Goal: Task Accomplishment & Management: Use online tool/utility

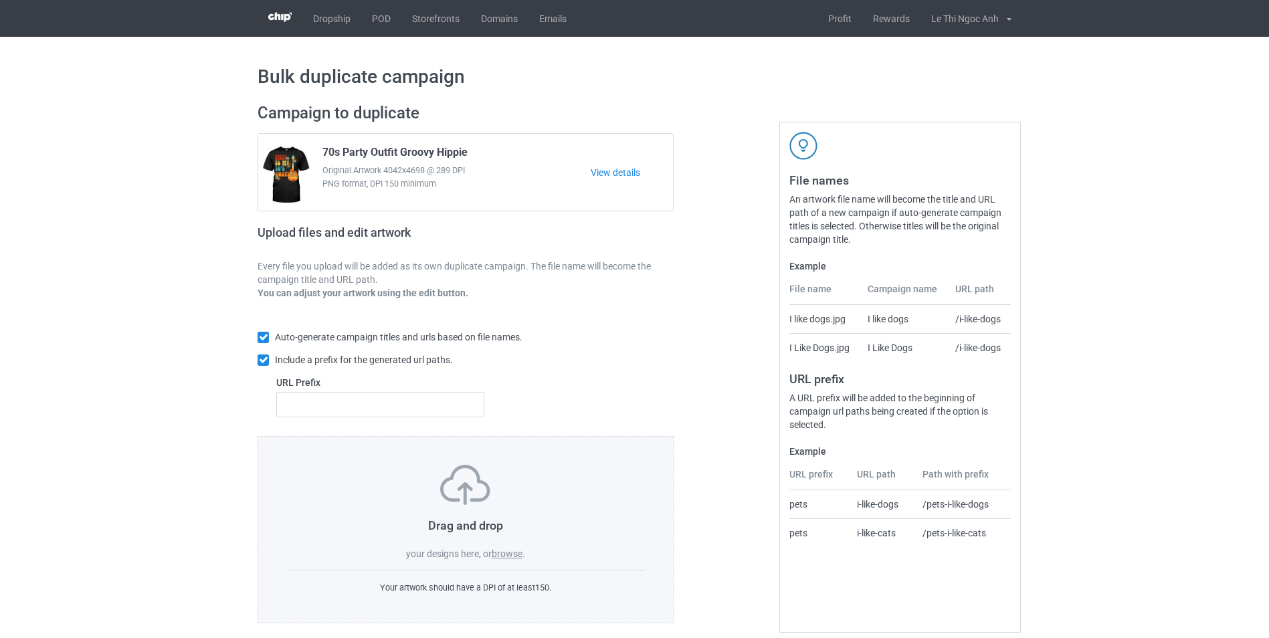
click at [508, 551] on label "browse" at bounding box center [507, 554] width 31 height 11
click at [0, 0] on input "browse" at bounding box center [0, 0] width 0 height 0
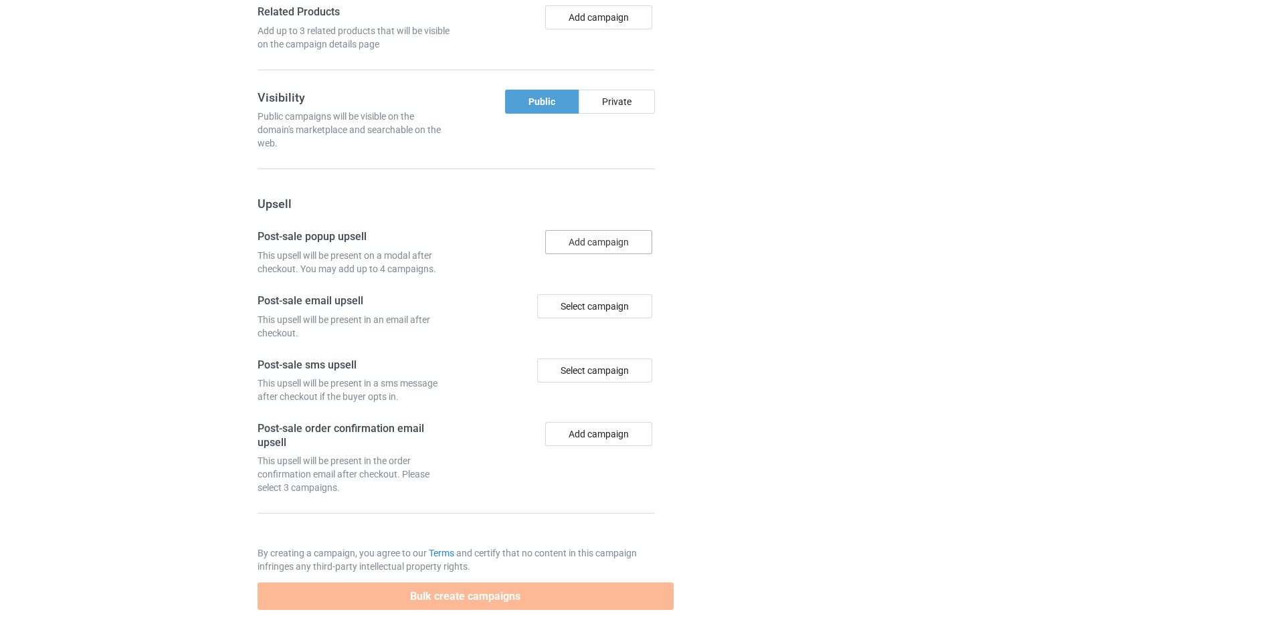
scroll to position [1992, 0]
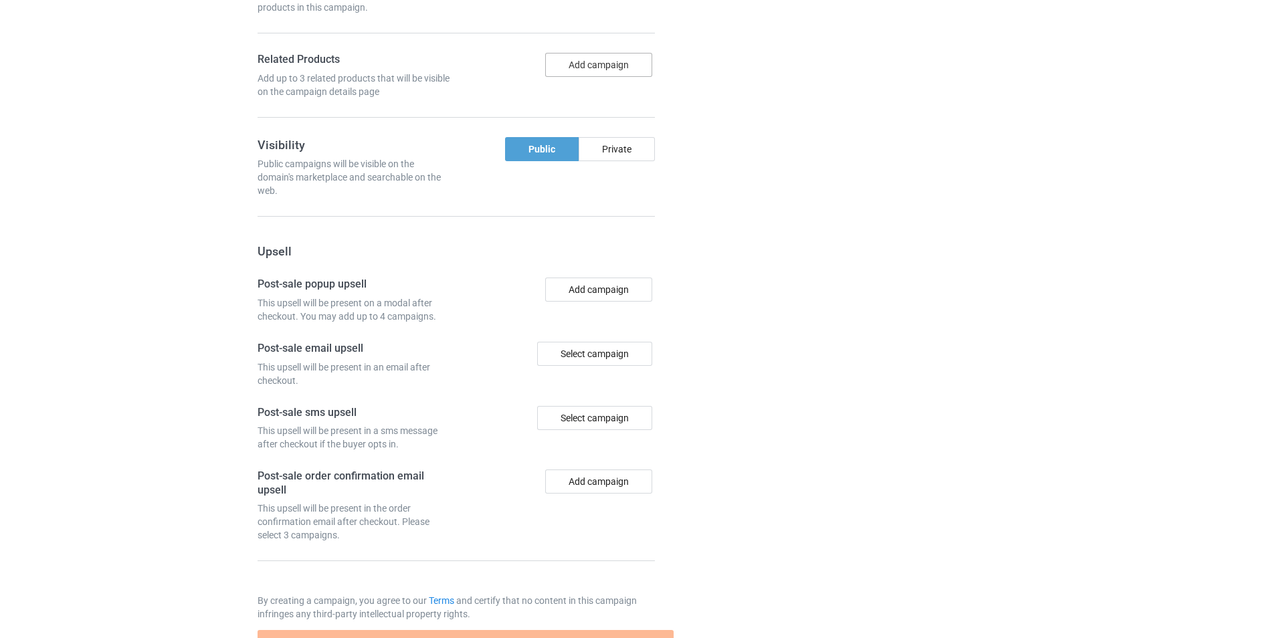
click at [590, 77] on button "Add campaign" at bounding box center [598, 65] width 107 height 24
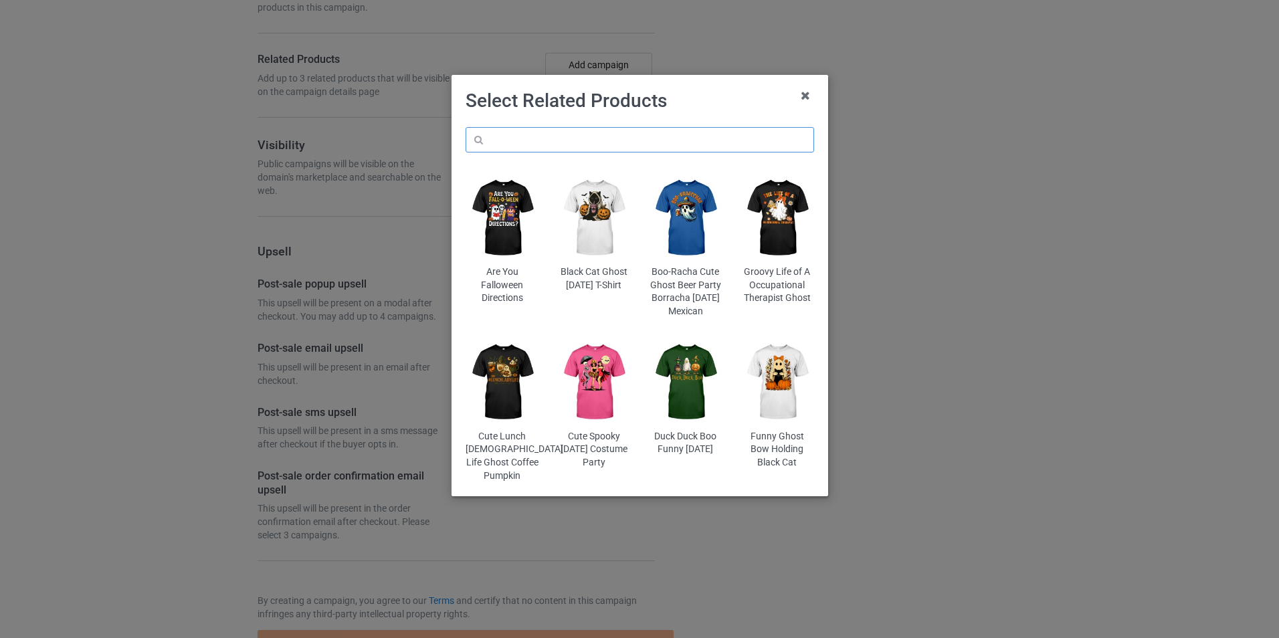
click at [543, 145] on input "text" at bounding box center [640, 139] width 349 height 25
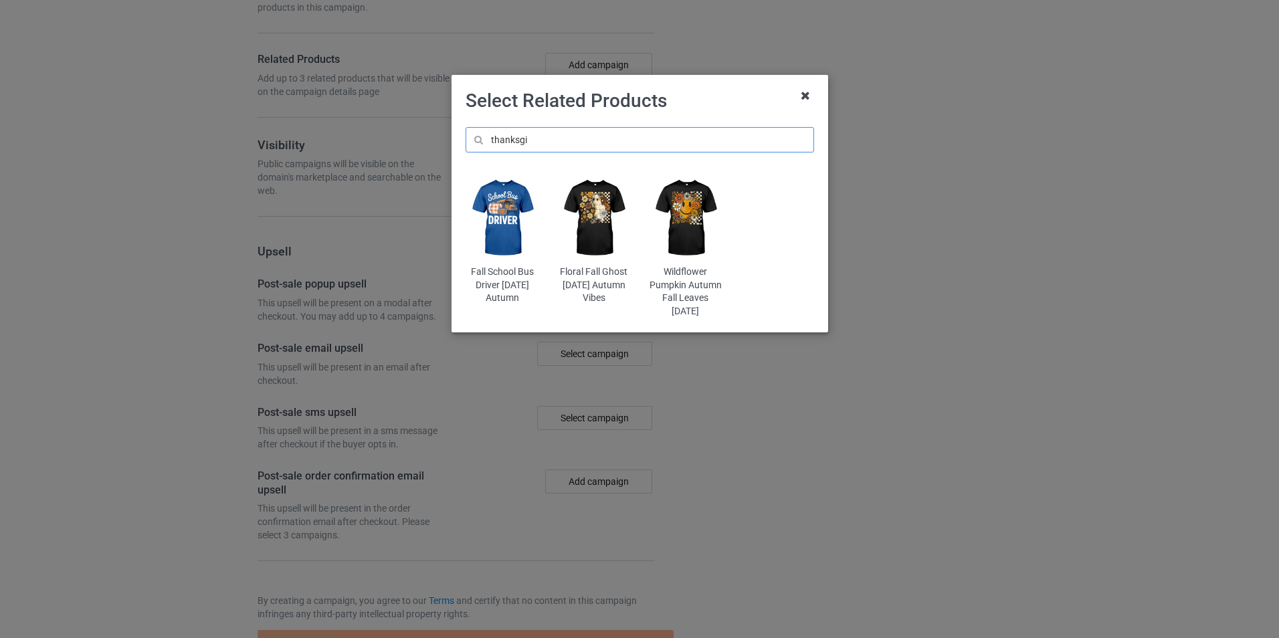
type input "thanksgi"
click at [807, 96] on icon at bounding box center [805, 95] width 21 height 21
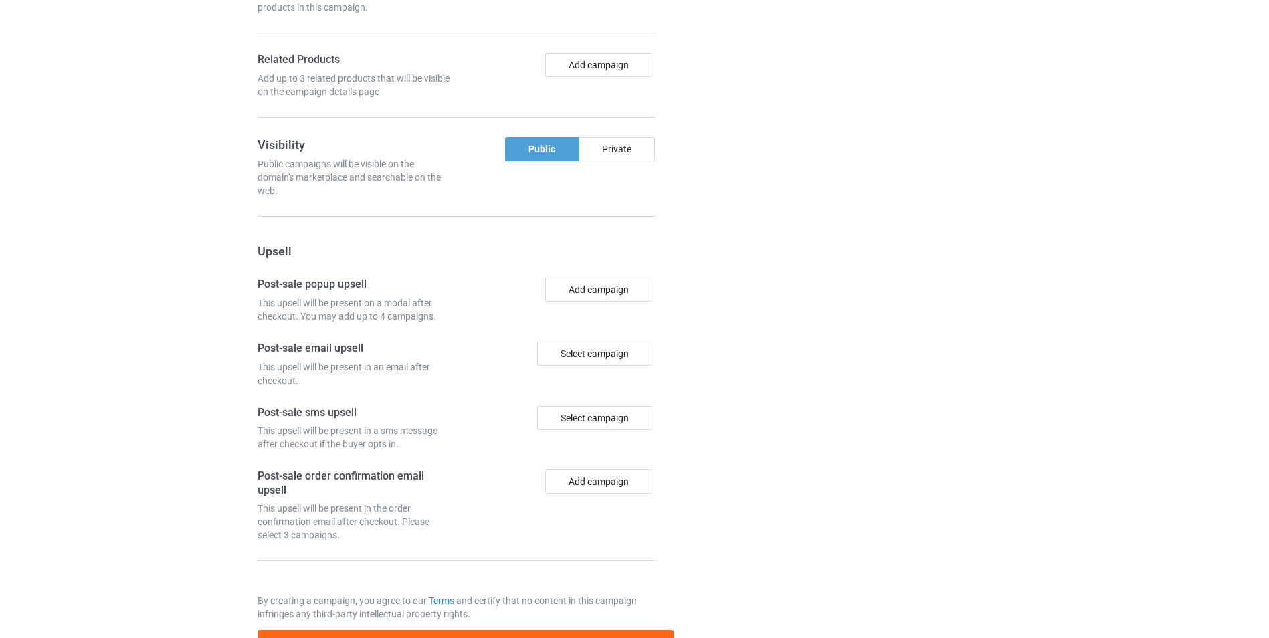
scroll to position [2154, 0]
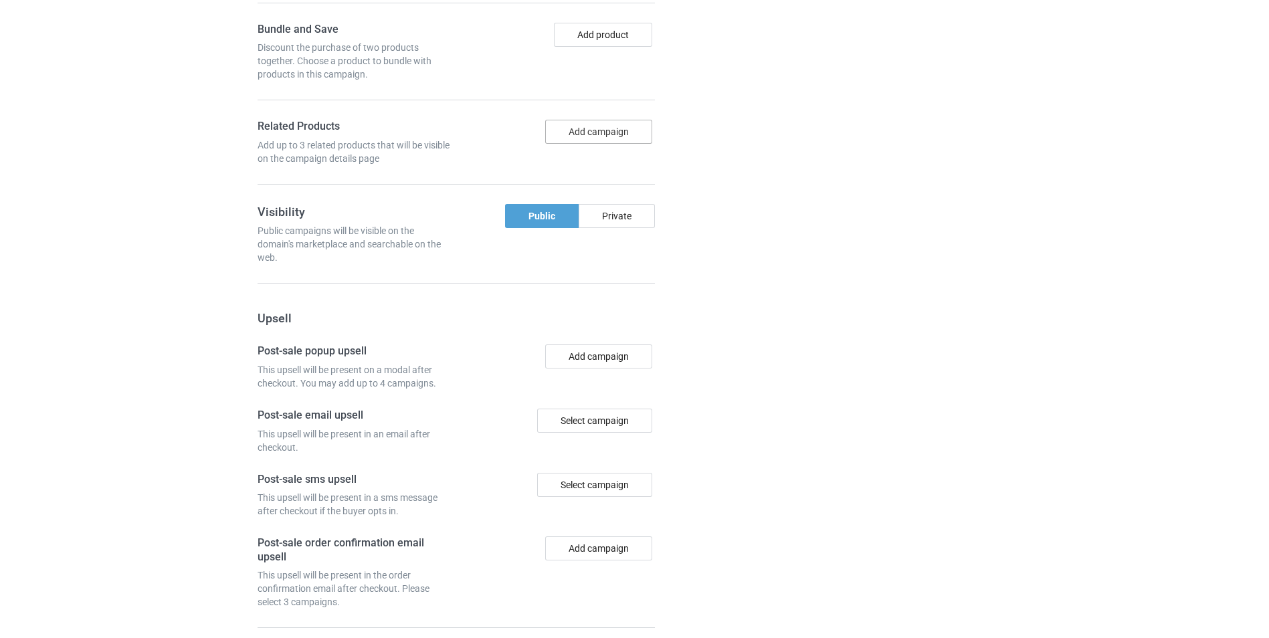
click at [593, 141] on button "Add campaign" at bounding box center [598, 132] width 107 height 24
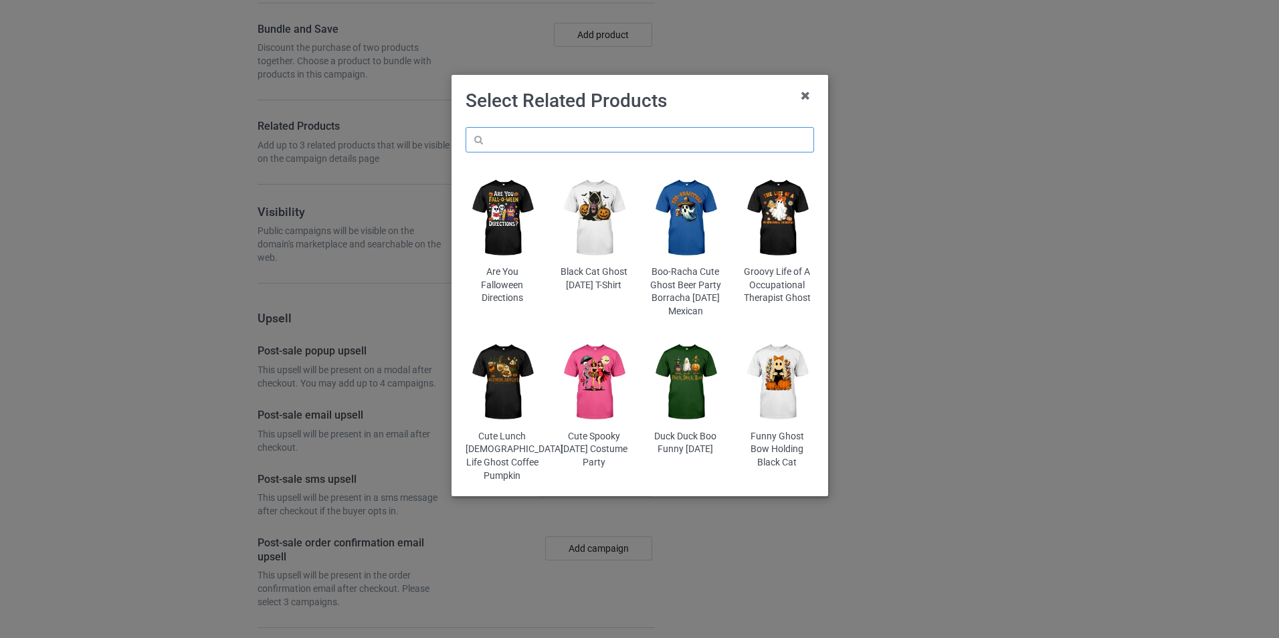
click at [547, 148] on input "text" at bounding box center [640, 139] width 349 height 25
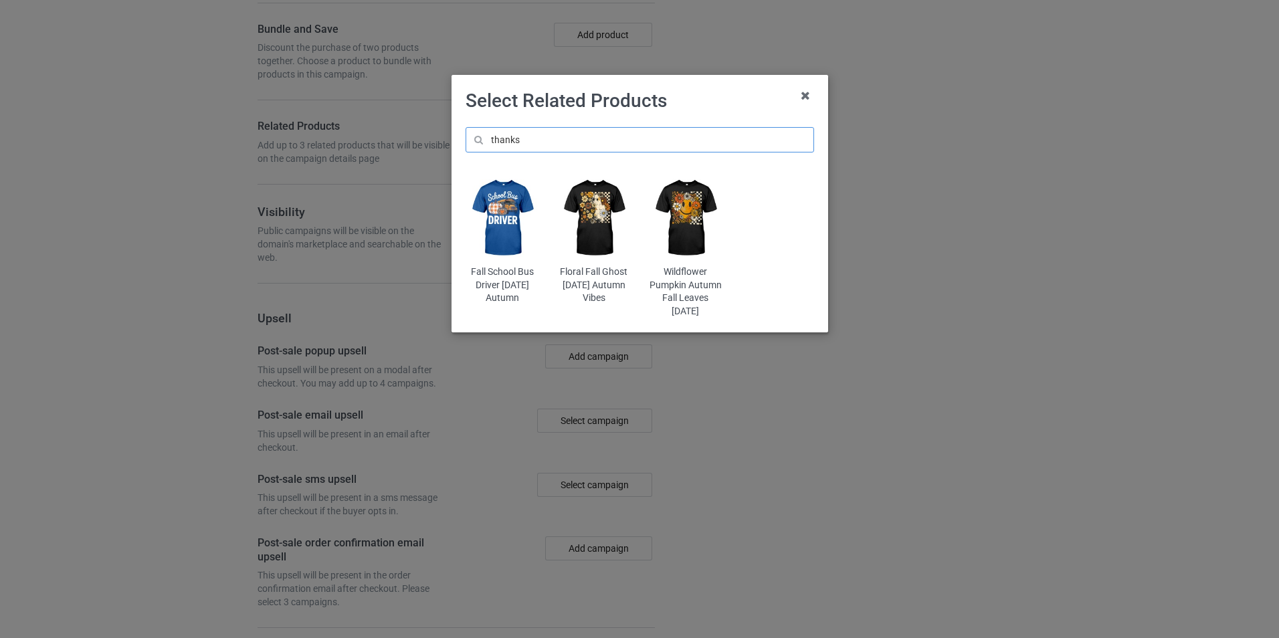
type input "thanks"
click at [503, 305] on div "Fall School Bus Driver [DATE] Autumn" at bounding box center [502, 285] width 73 height 39
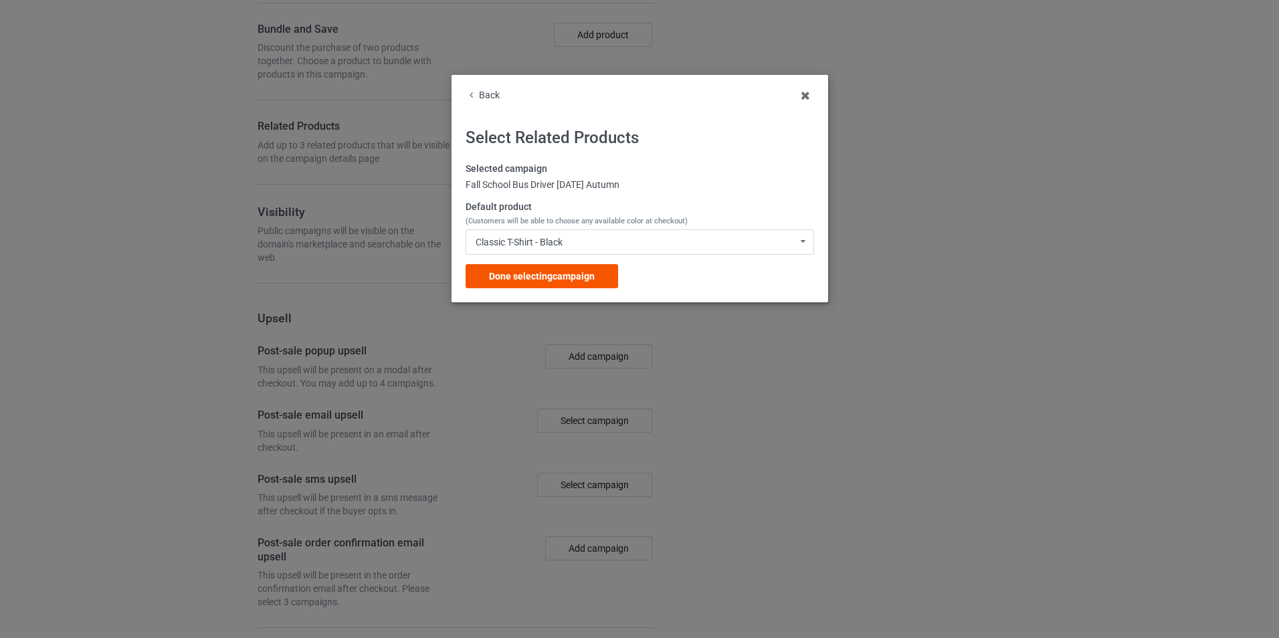
click at [572, 280] on span "Done selecting campaign" at bounding box center [542, 276] width 106 height 11
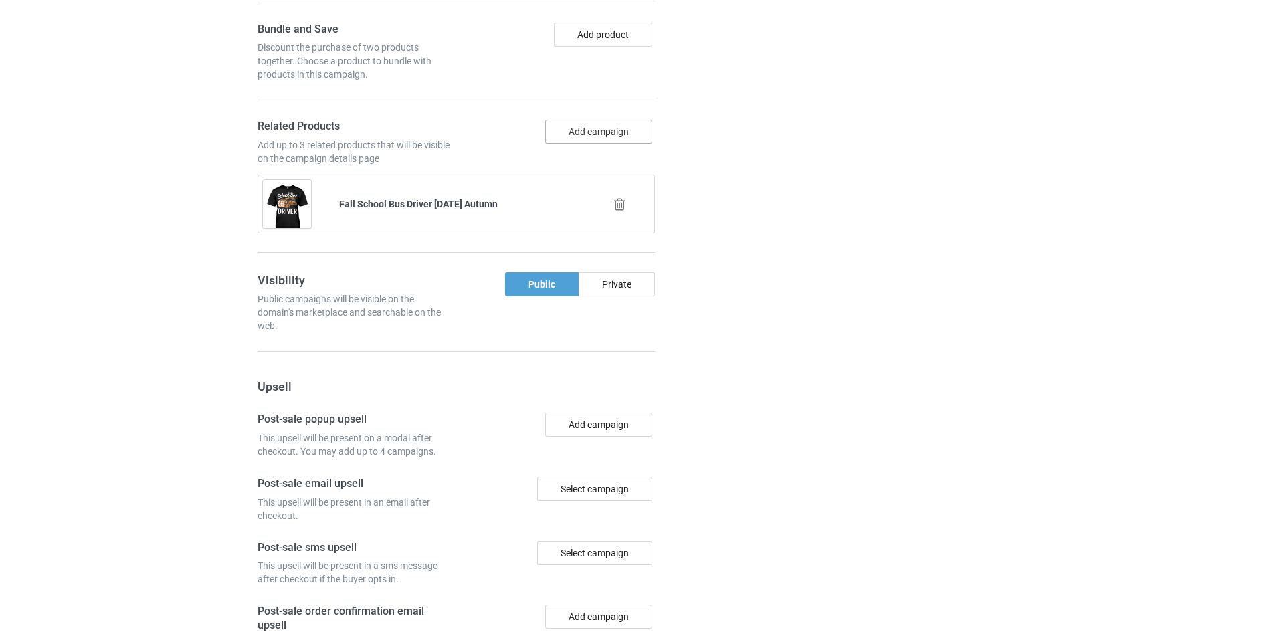
click at [587, 144] on button "Add campaign" at bounding box center [598, 132] width 107 height 24
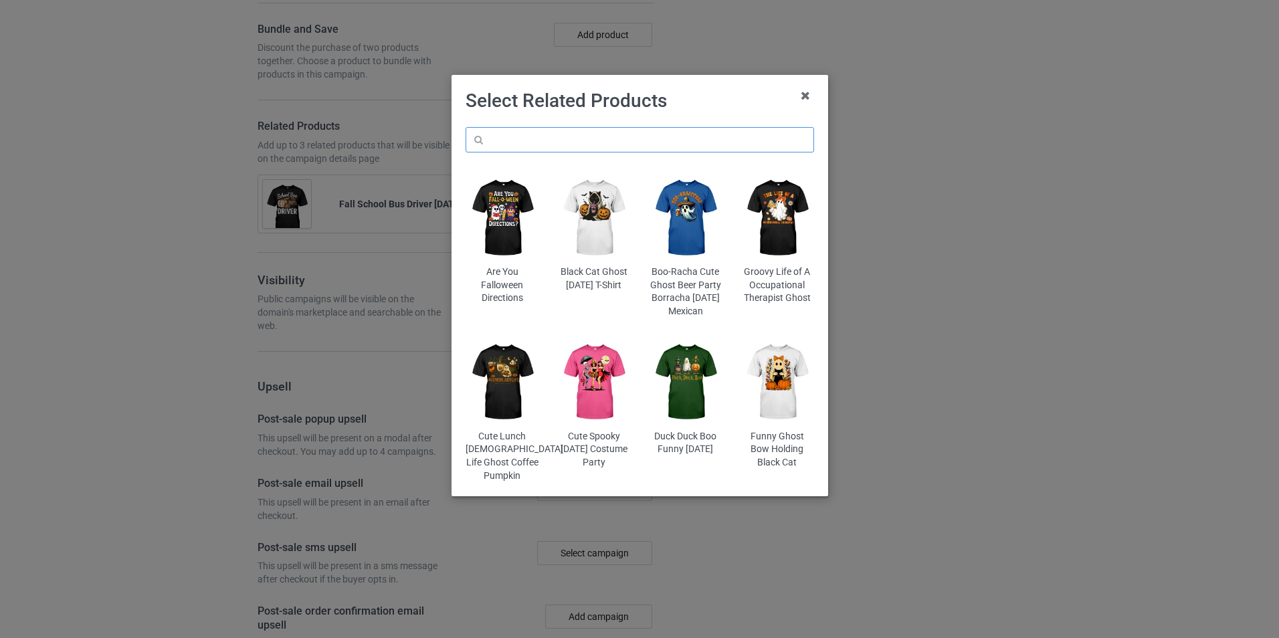
click at [571, 141] on input "text" at bounding box center [640, 139] width 349 height 25
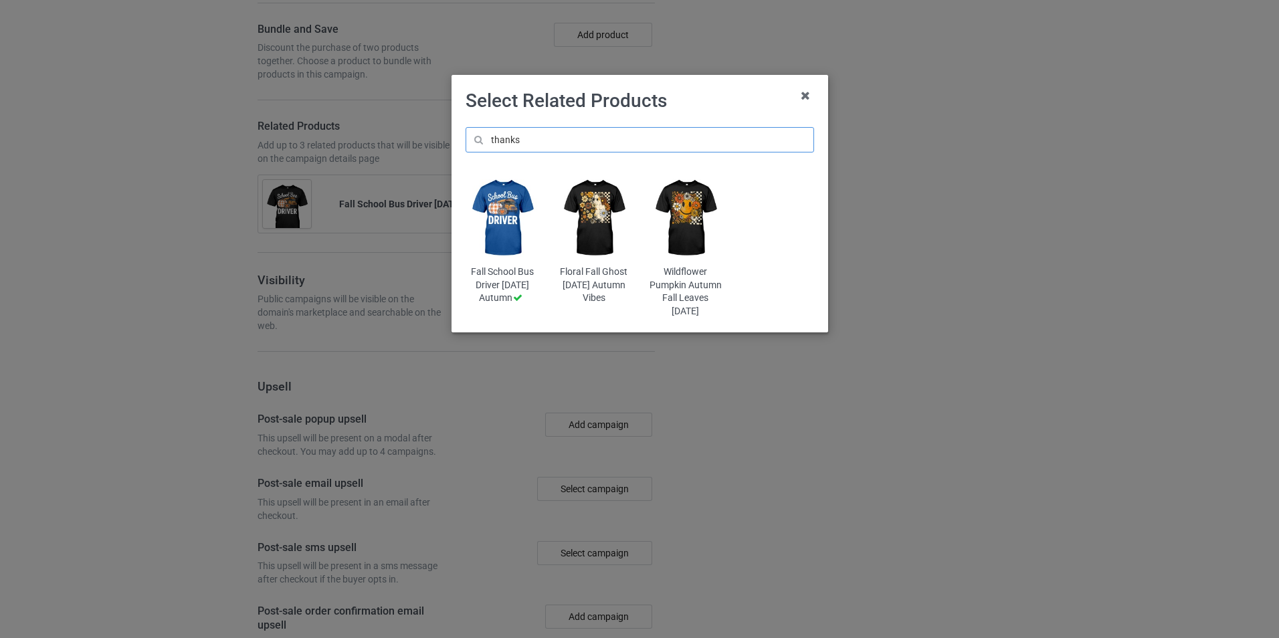
type input "thanks"
click at [596, 218] on img at bounding box center [593, 218] width 73 height 91
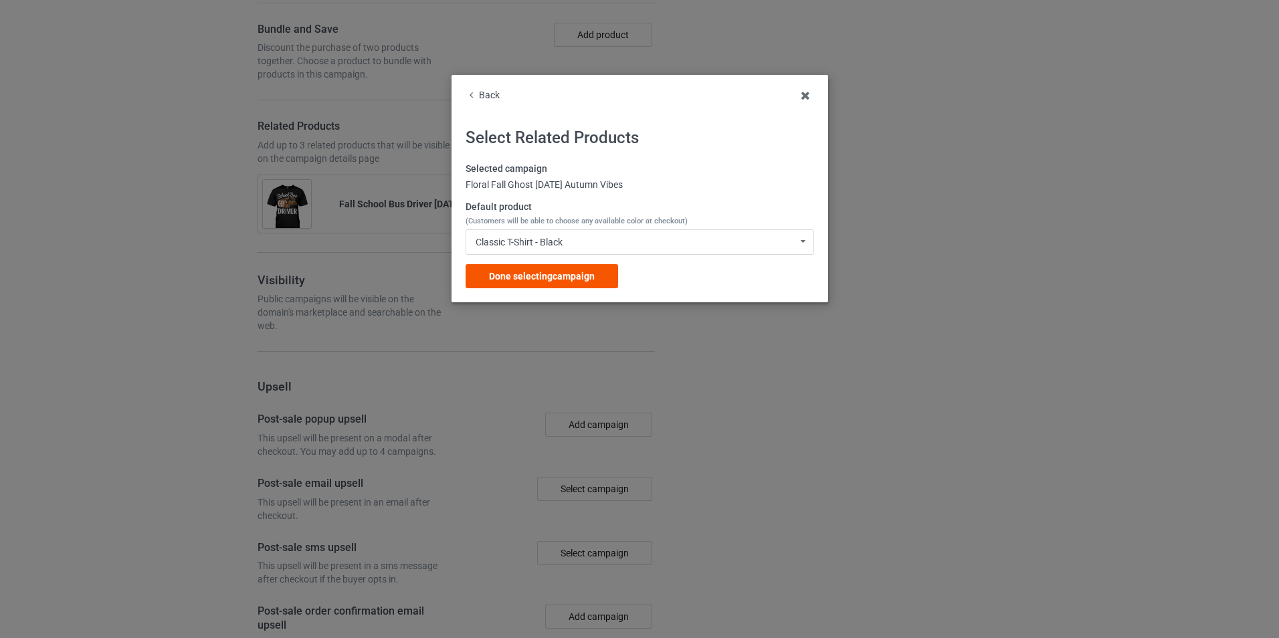
click at [577, 271] on span "Done selecting campaign" at bounding box center [542, 276] width 106 height 11
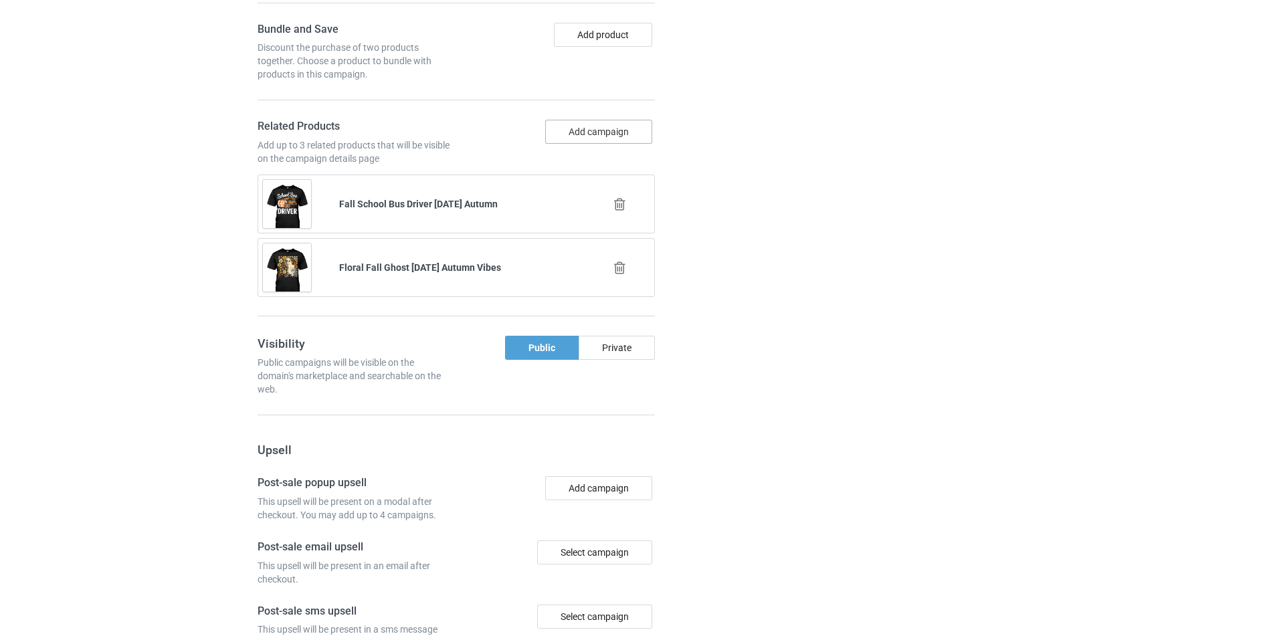
click at [598, 144] on button "Add campaign" at bounding box center [598, 132] width 107 height 24
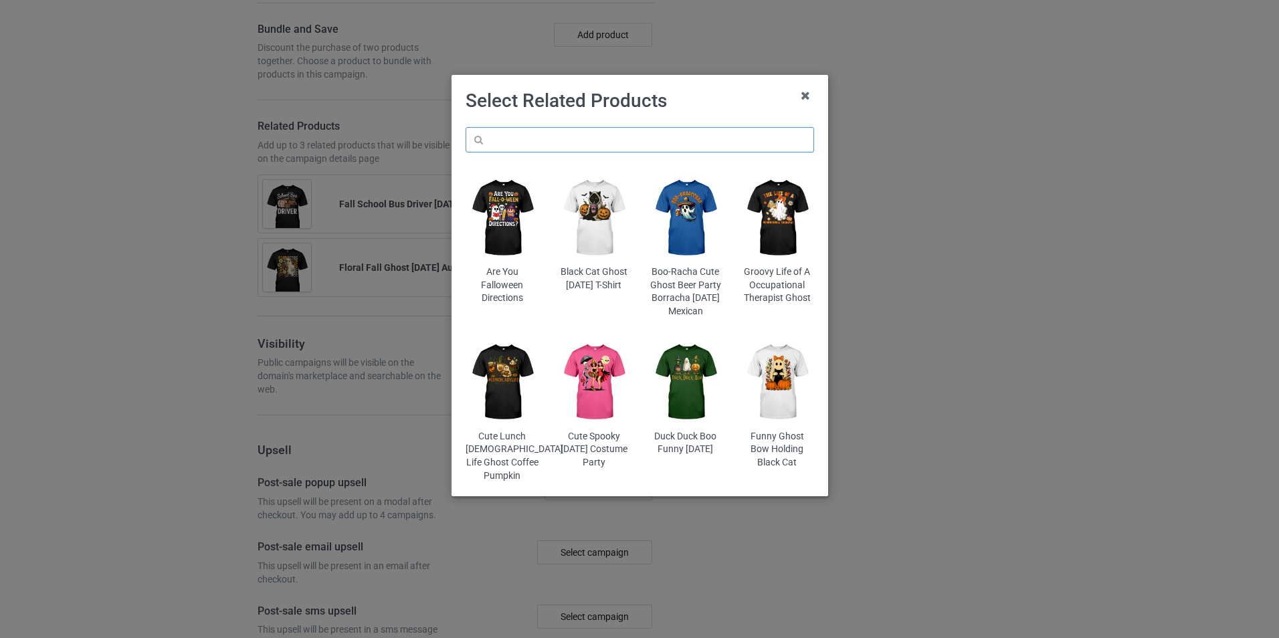
click at [631, 140] on input "text" at bounding box center [640, 139] width 349 height 25
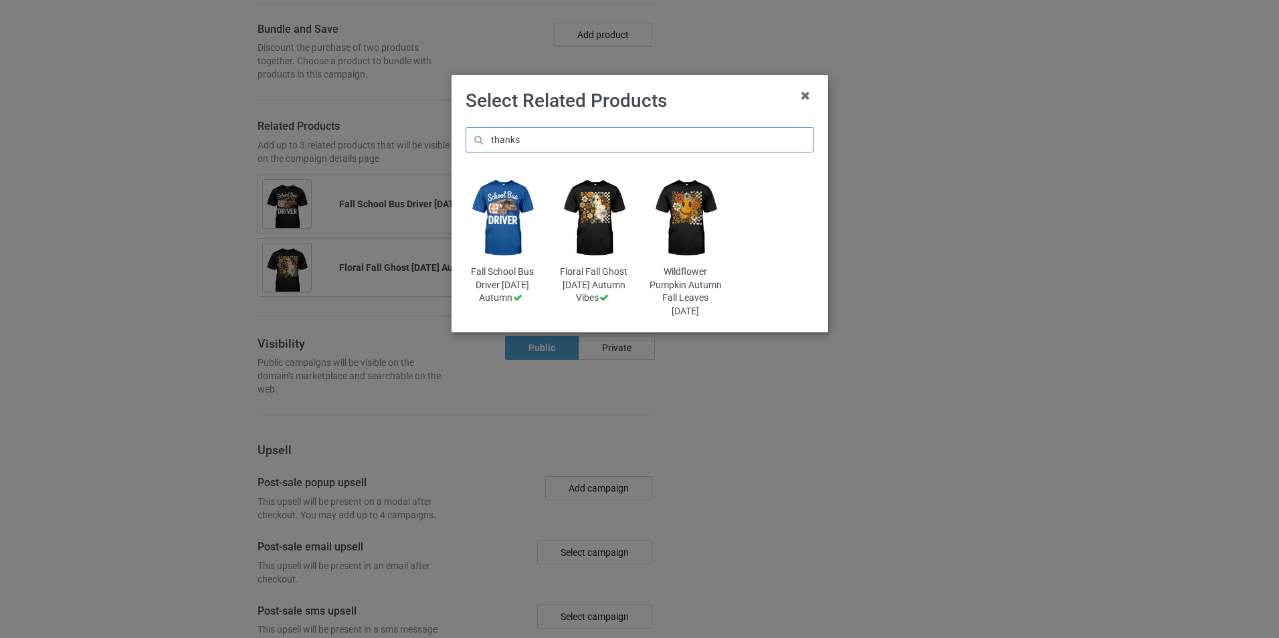
type input "thanks"
click at [685, 217] on img at bounding box center [685, 218] width 73 height 91
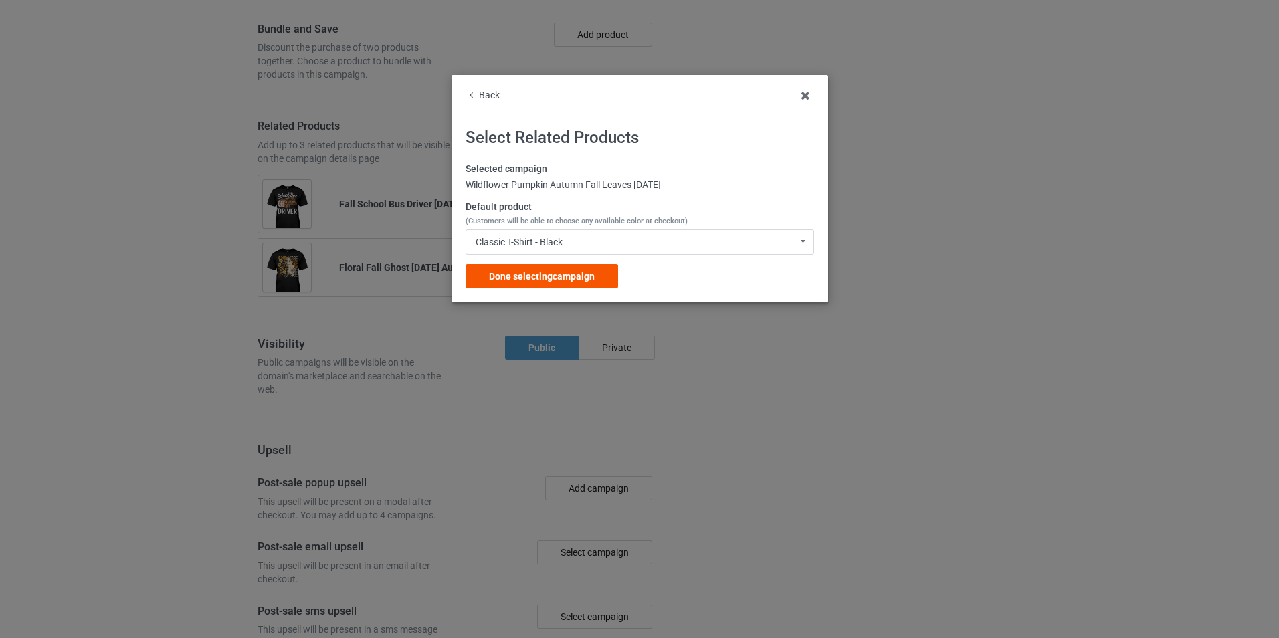
click at [577, 280] on span "Done selecting campaign" at bounding box center [542, 276] width 106 height 11
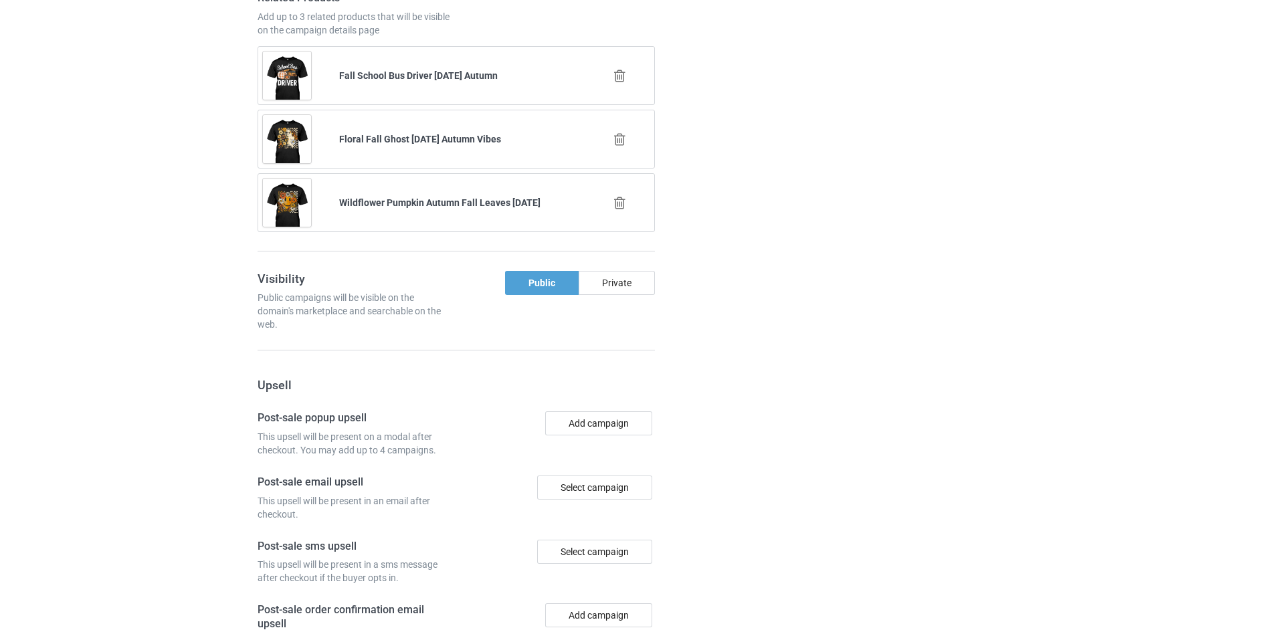
scroll to position [2483, 0]
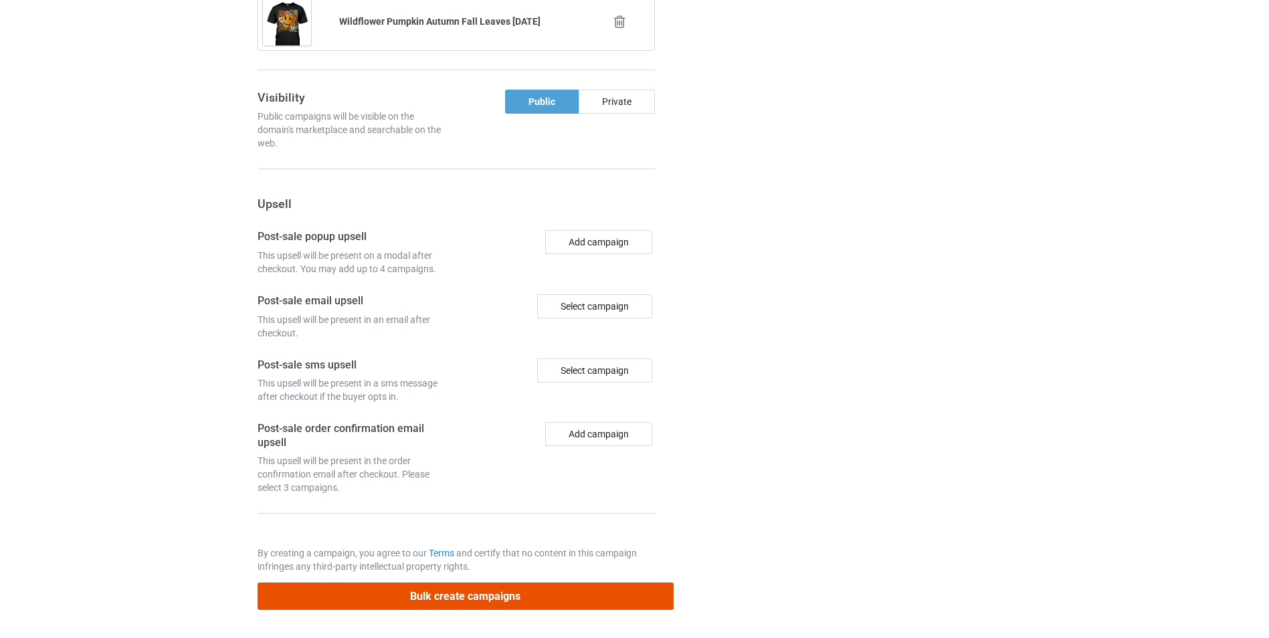
click at [423, 603] on button "Bulk create campaigns" at bounding box center [466, 596] width 416 height 27
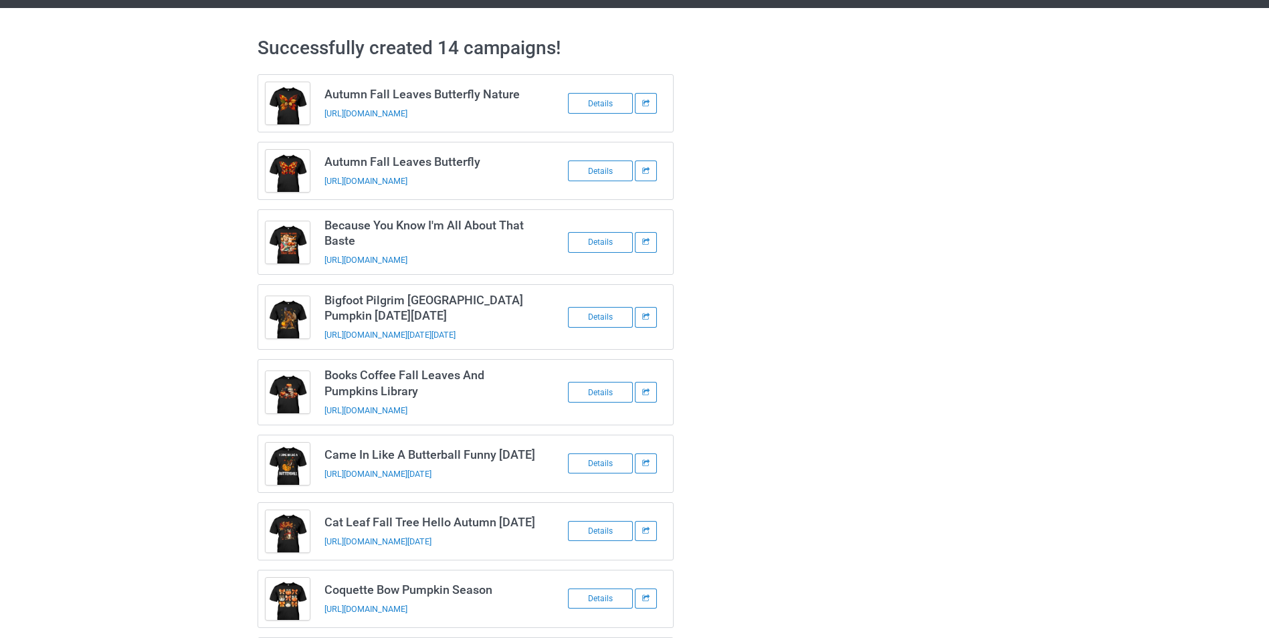
scroll to position [0, 0]
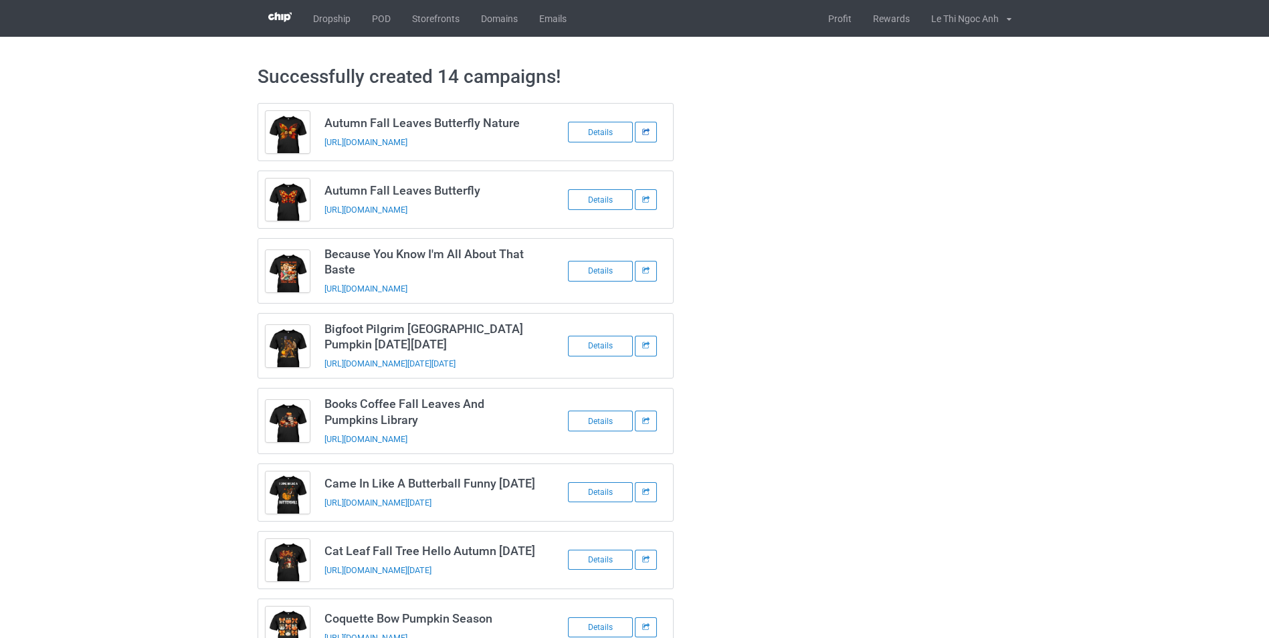
click at [644, 143] on div at bounding box center [646, 132] width 22 height 21
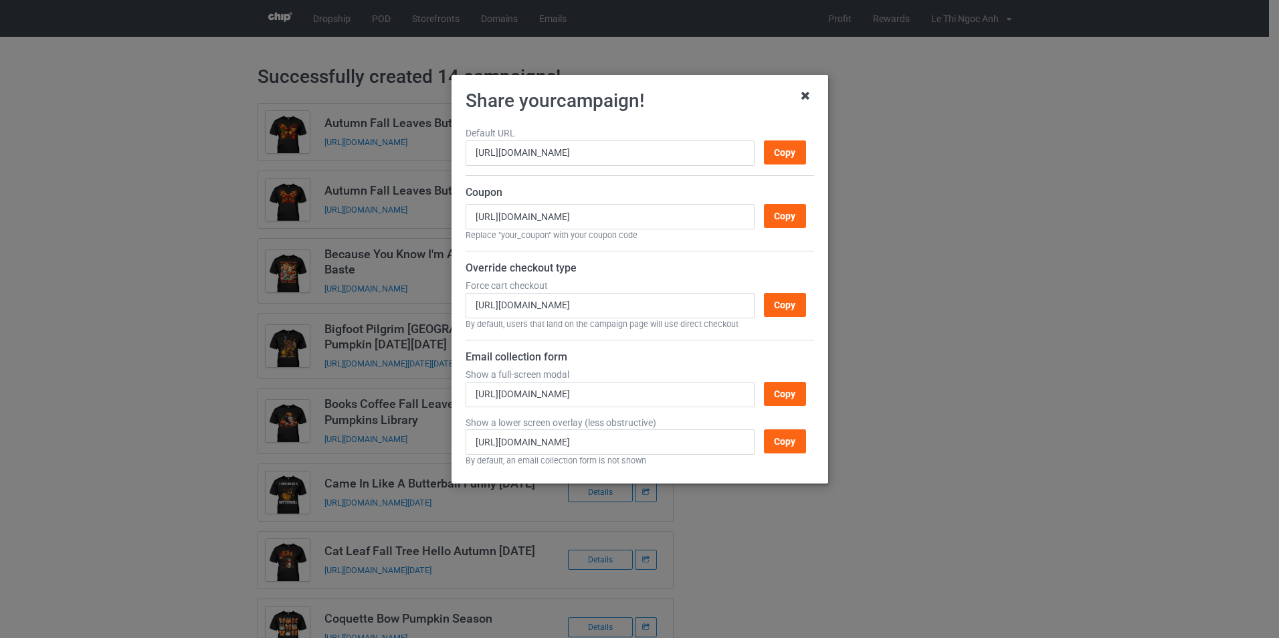
click at [804, 94] on icon at bounding box center [805, 95] width 21 height 21
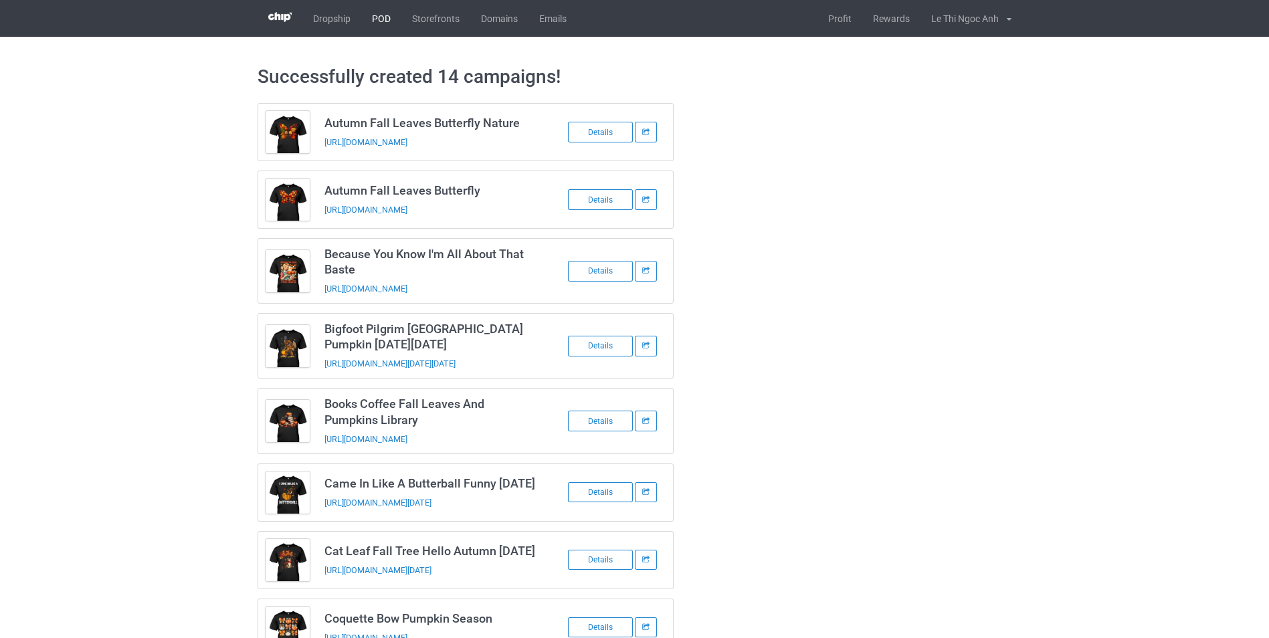
click at [375, 20] on link "POD" at bounding box center [381, 18] width 40 height 37
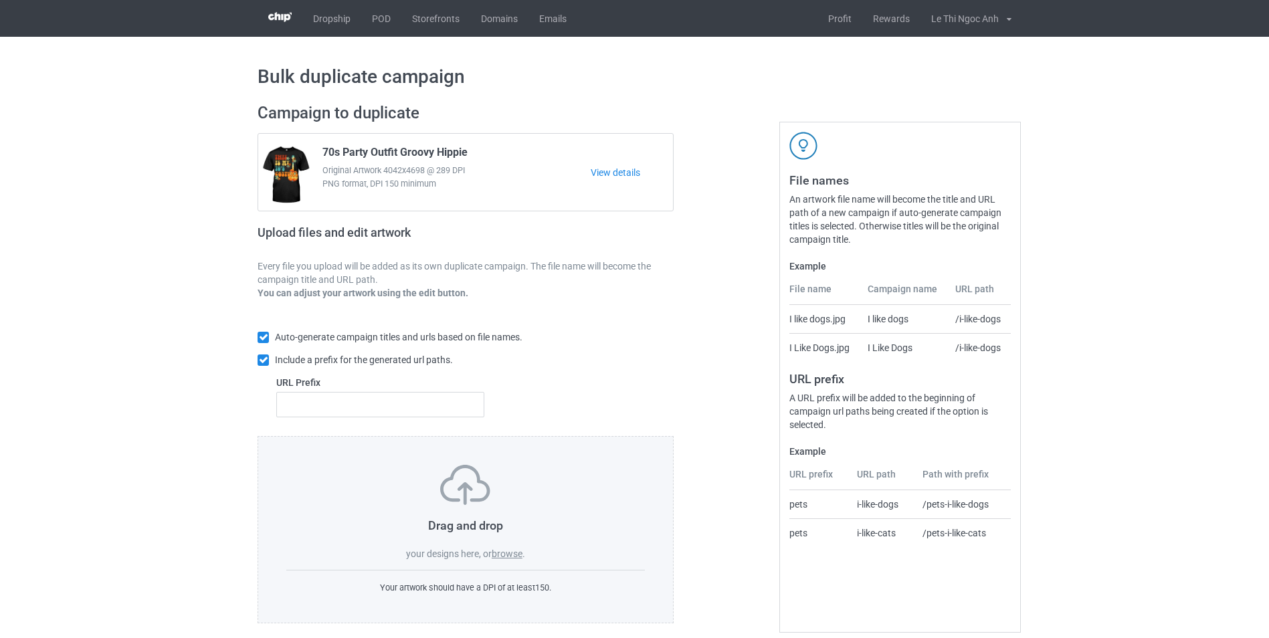
scroll to position [14, 0]
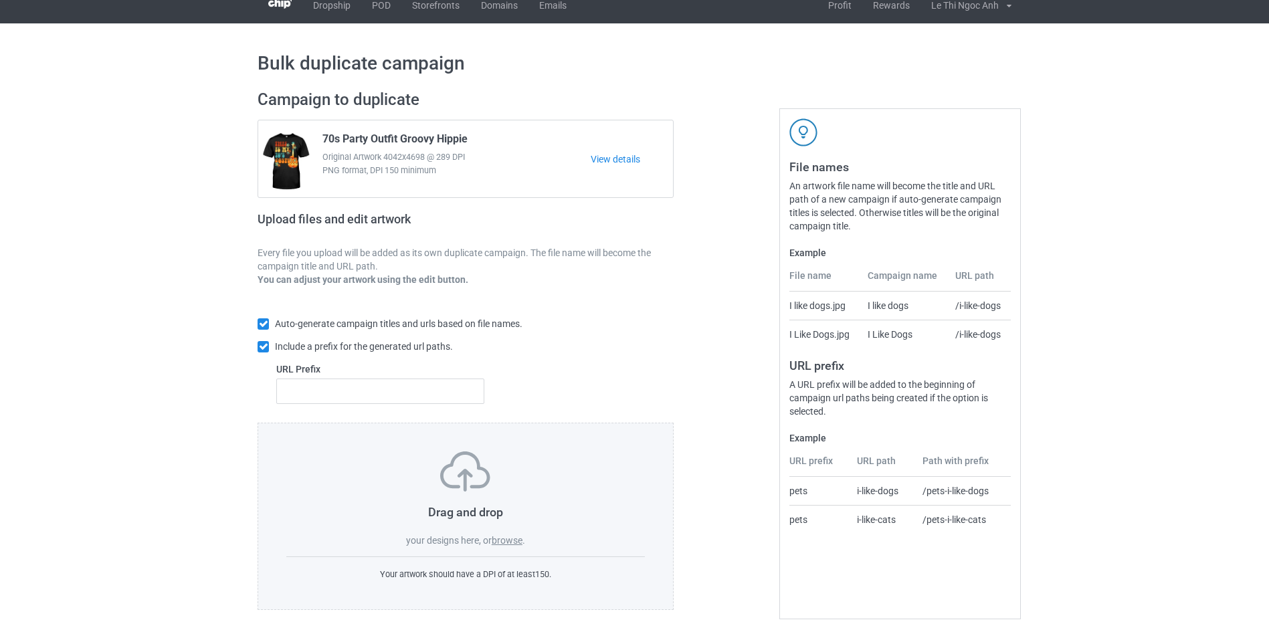
click at [519, 544] on label "browse" at bounding box center [507, 540] width 31 height 11
click at [0, 0] on input "browse" at bounding box center [0, 0] width 0 height 0
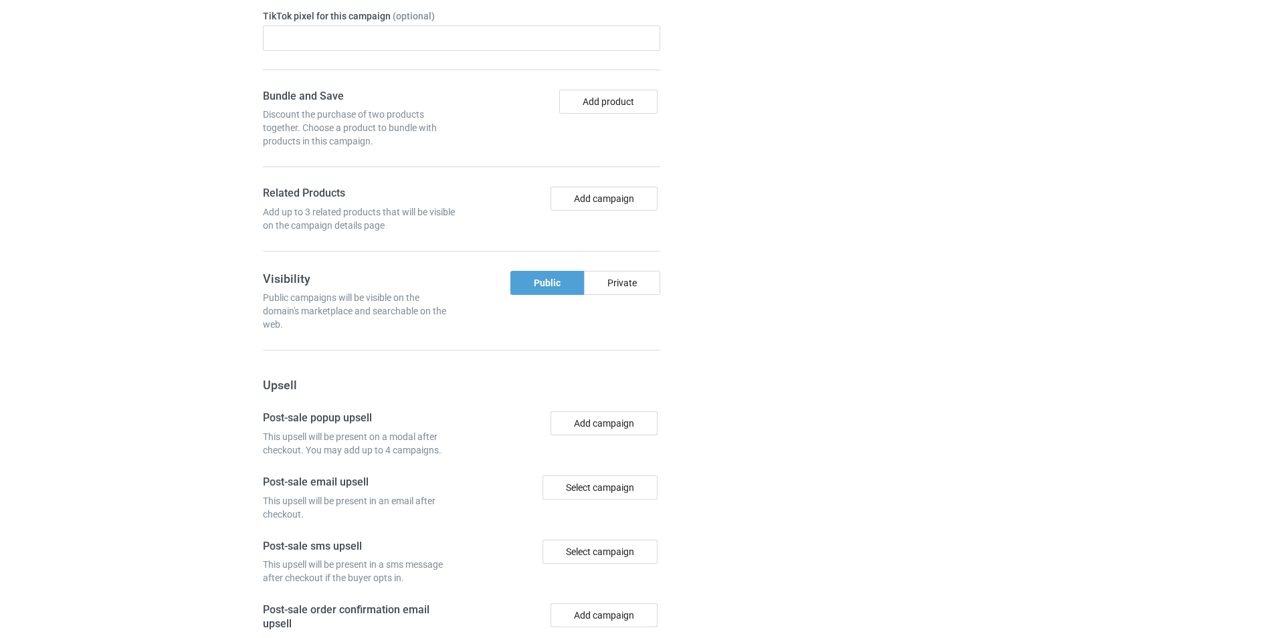
scroll to position [1866, 0]
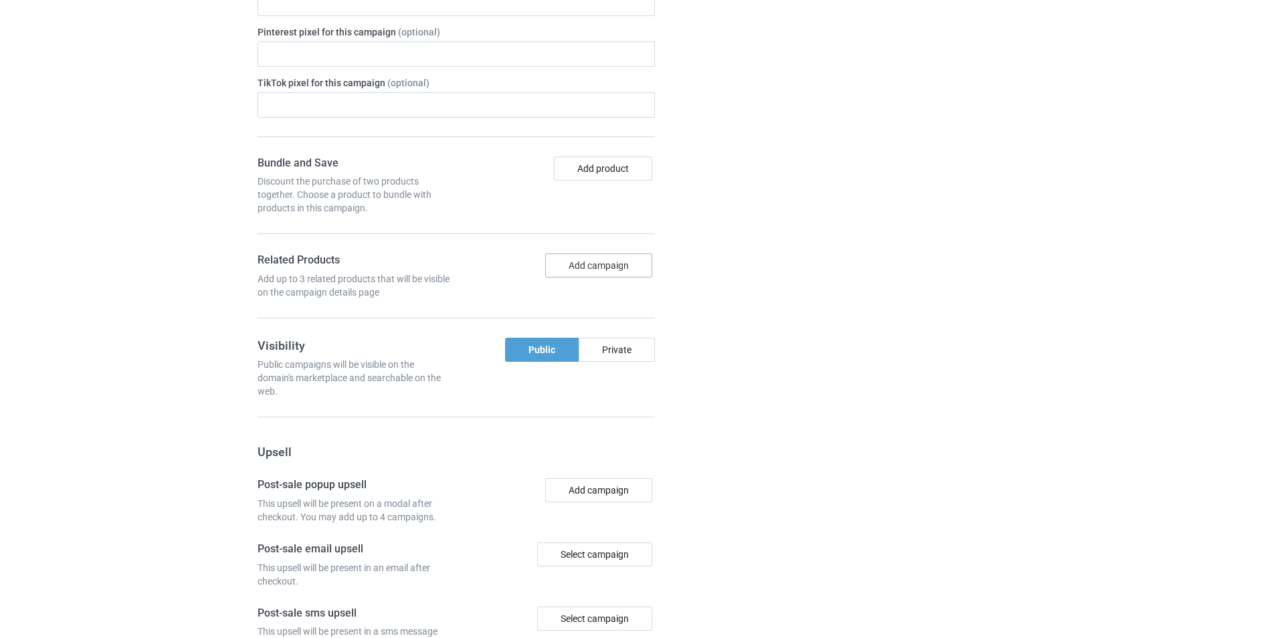
click at [617, 278] on button "Add campaign" at bounding box center [598, 266] width 107 height 24
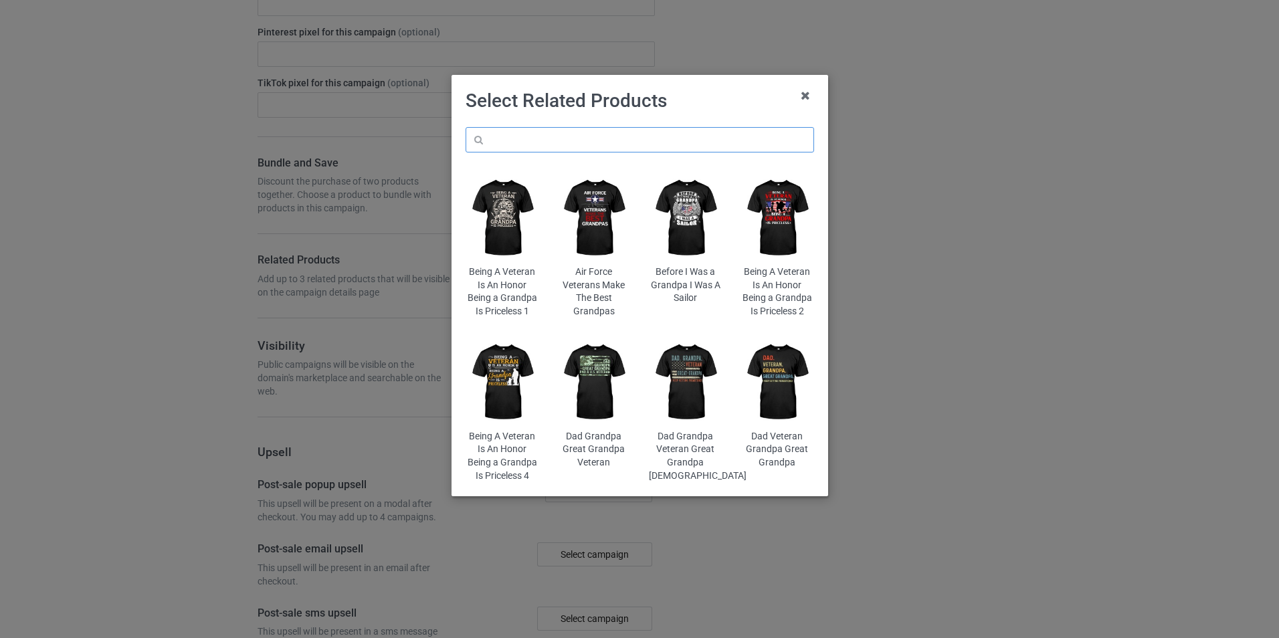
click at [545, 139] on input "text" at bounding box center [640, 139] width 349 height 25
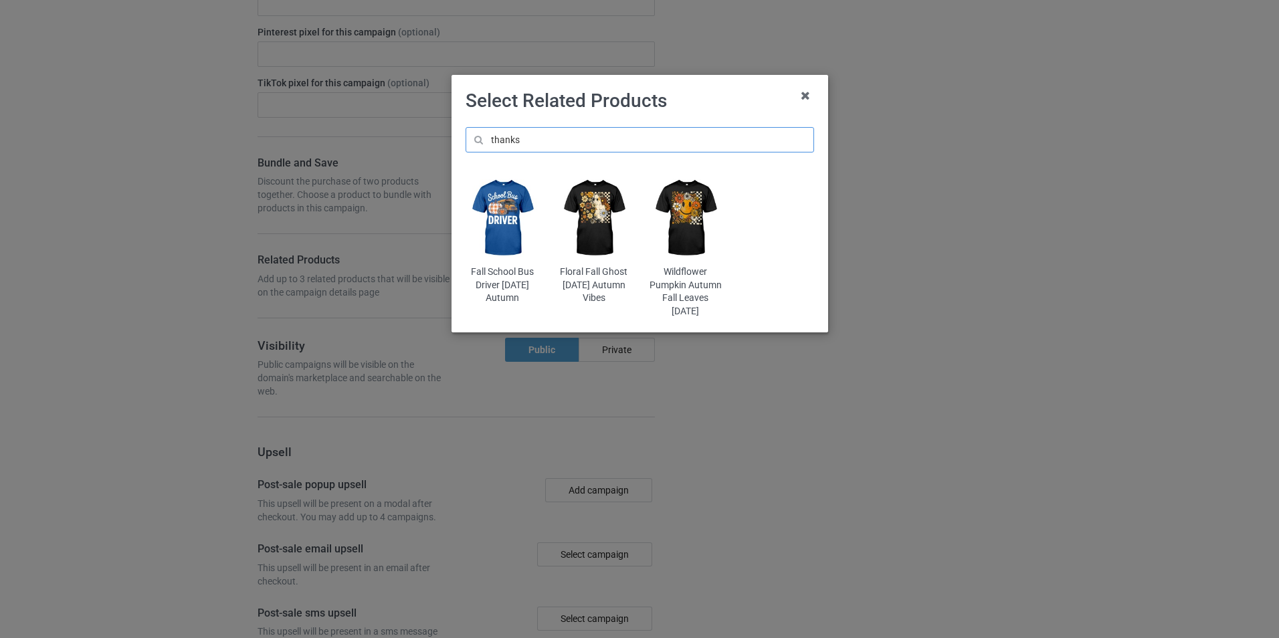
type input "thanks"
click at [494, 212] on img at bounding box center [502, 218] width 73 height 91
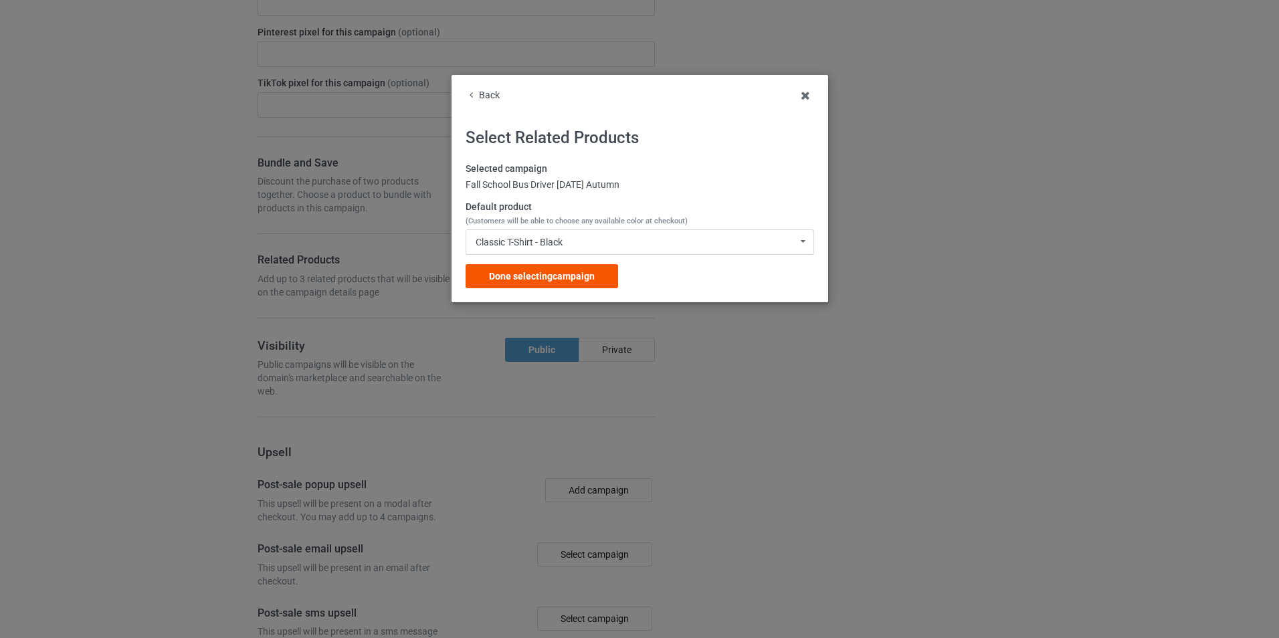
click at [558, 273] on span "Done selecting campaign" at bounding box center [542, 276] width 106 height 11
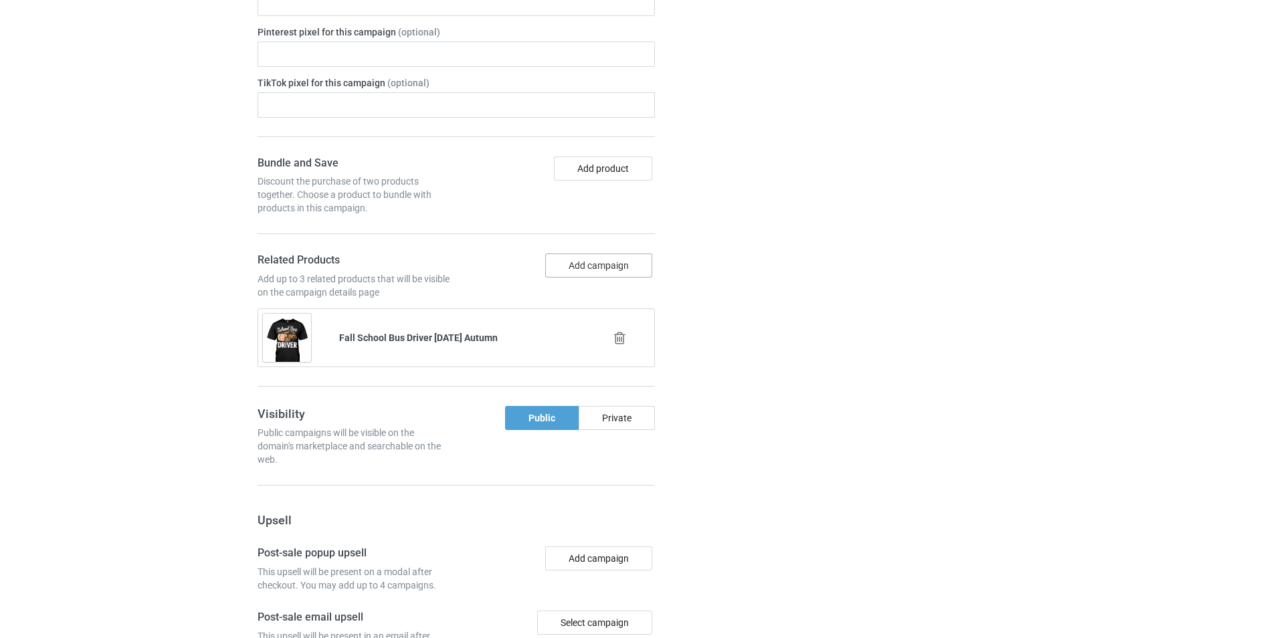
click at [607, 278] on button "Add campaign" at bounding box center [598, 266] width 107 height 24
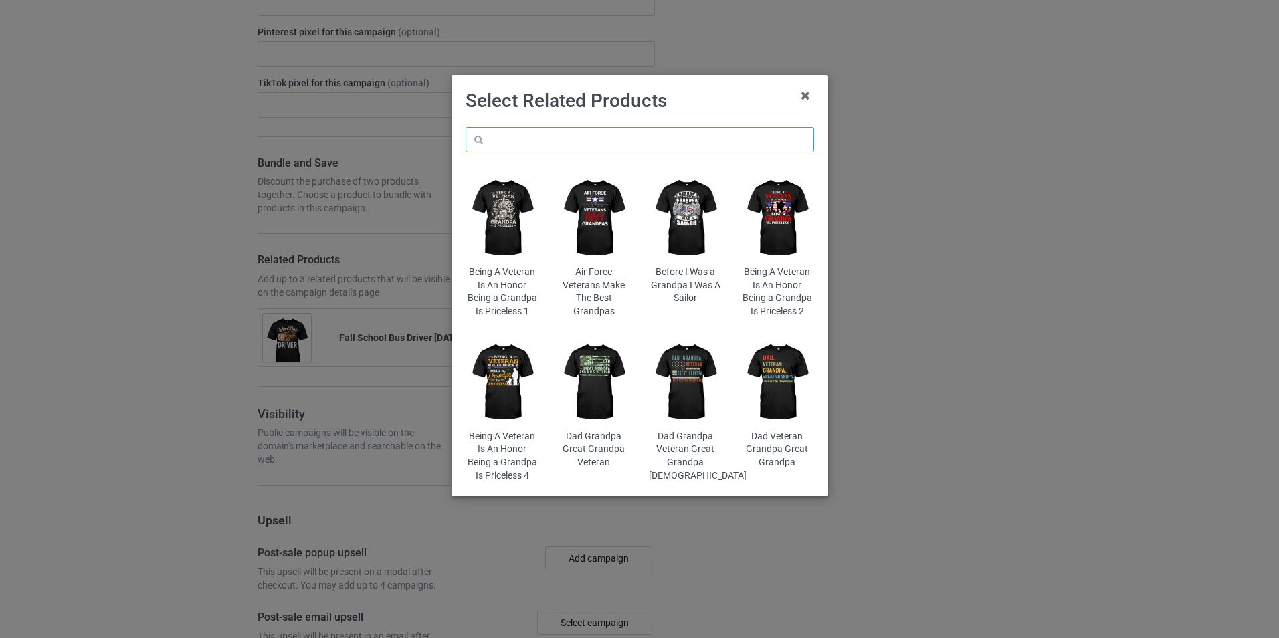
click at [552, 141] on input "text" at bounding box center [640, 139] width 349 height 25
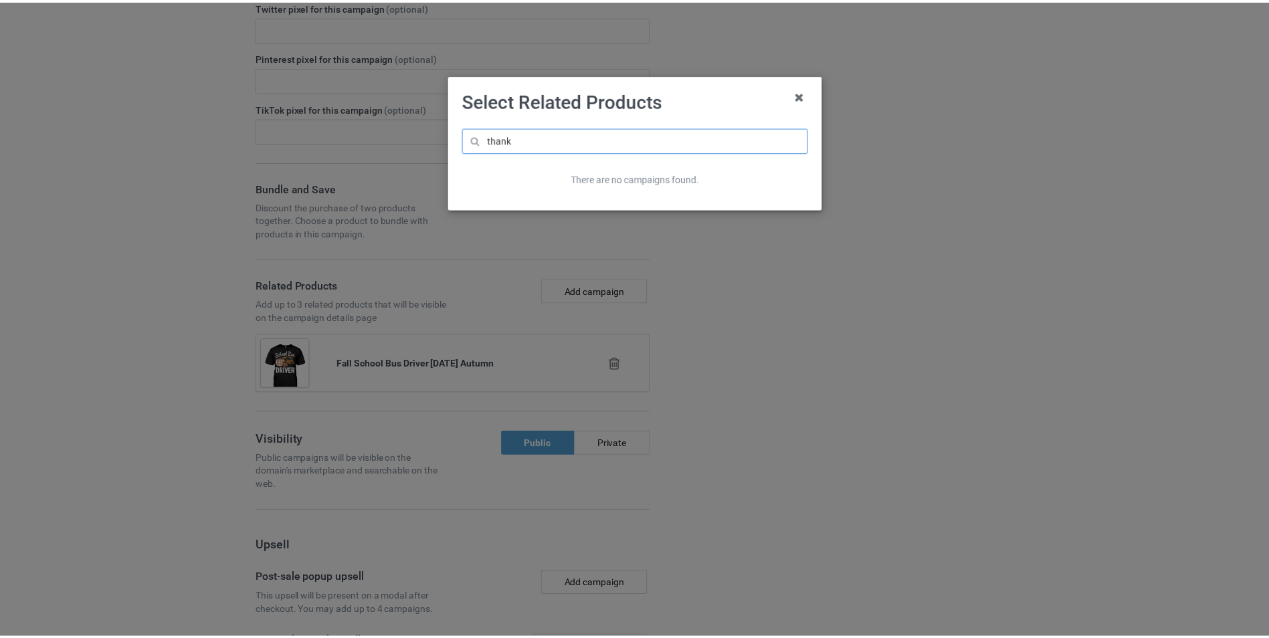
scroll to position [1892, 0]
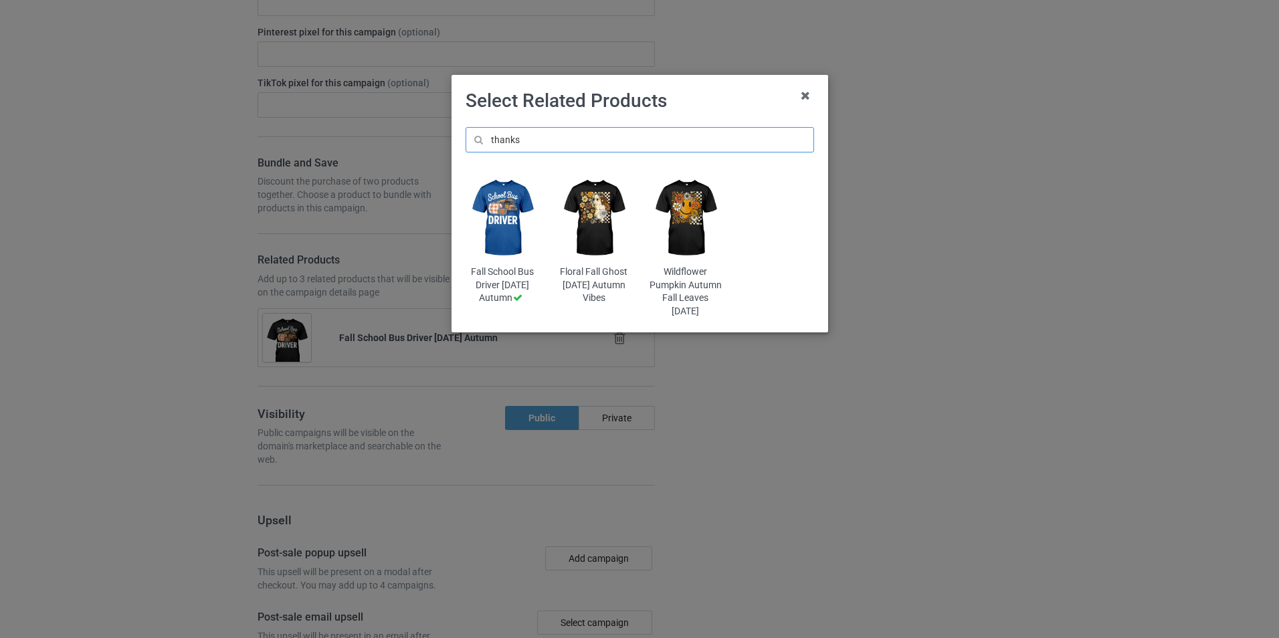
type input "thanks"
click at [595, 231] on img at bounding box center [593, 218] width 73 height 91
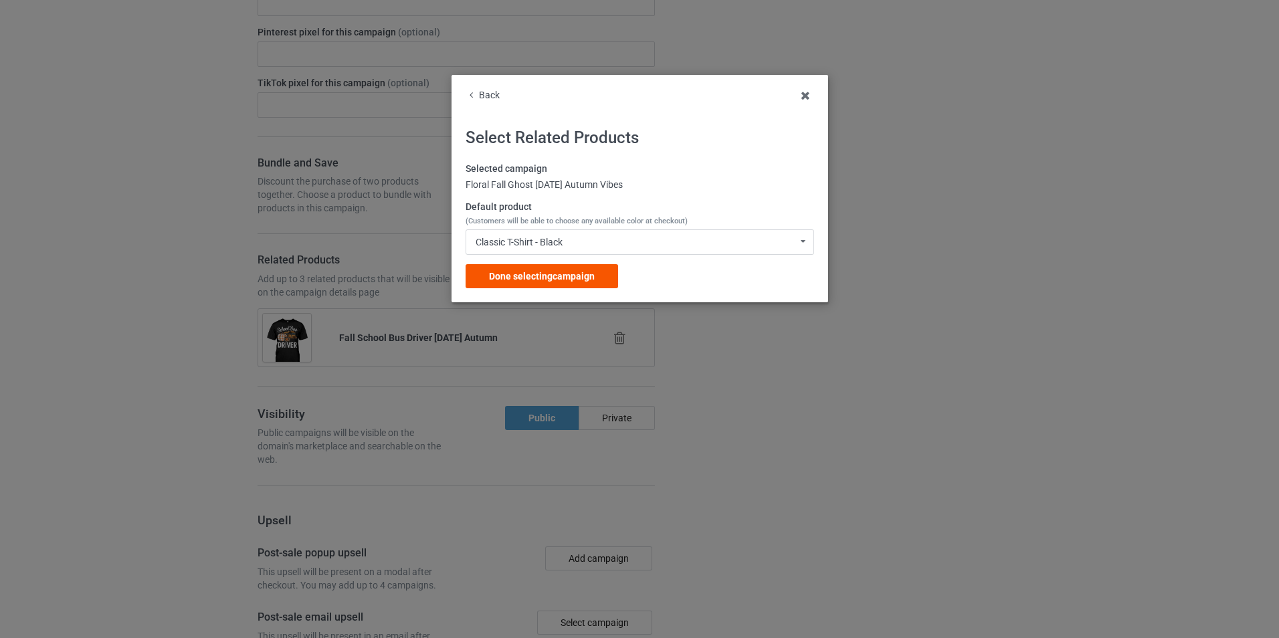
click at [566, 275] on span "Done selecting campaign" at bounding box center [542, 276] width 106 height 11
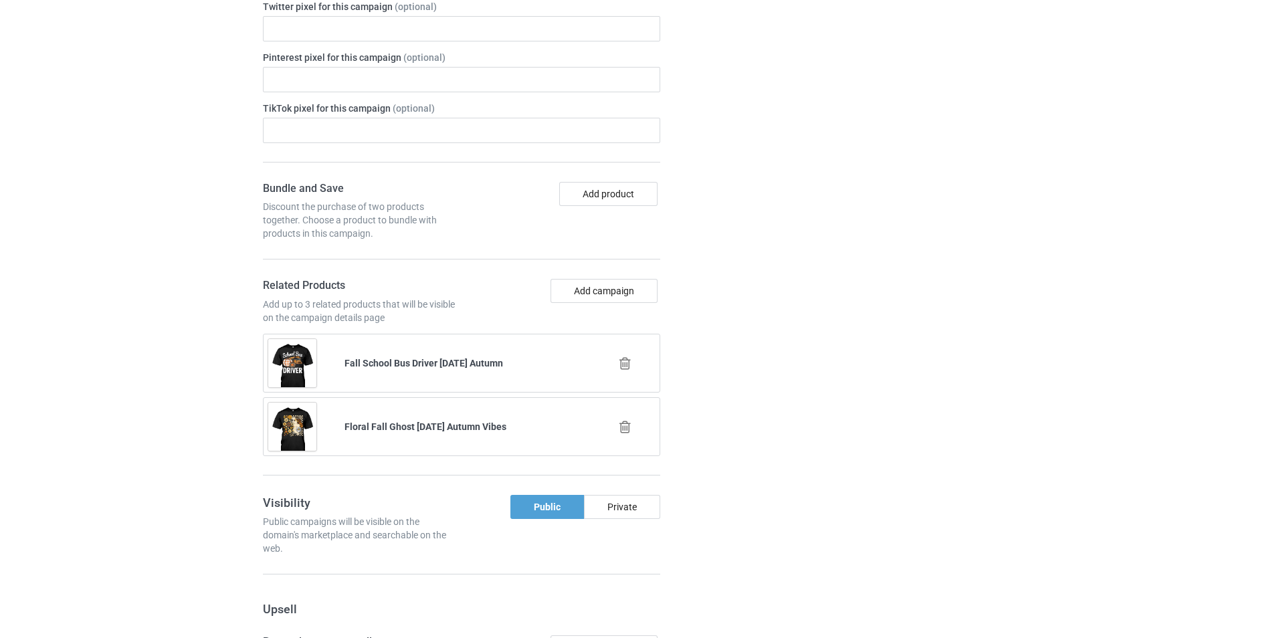
scroll to position [1917, 0]
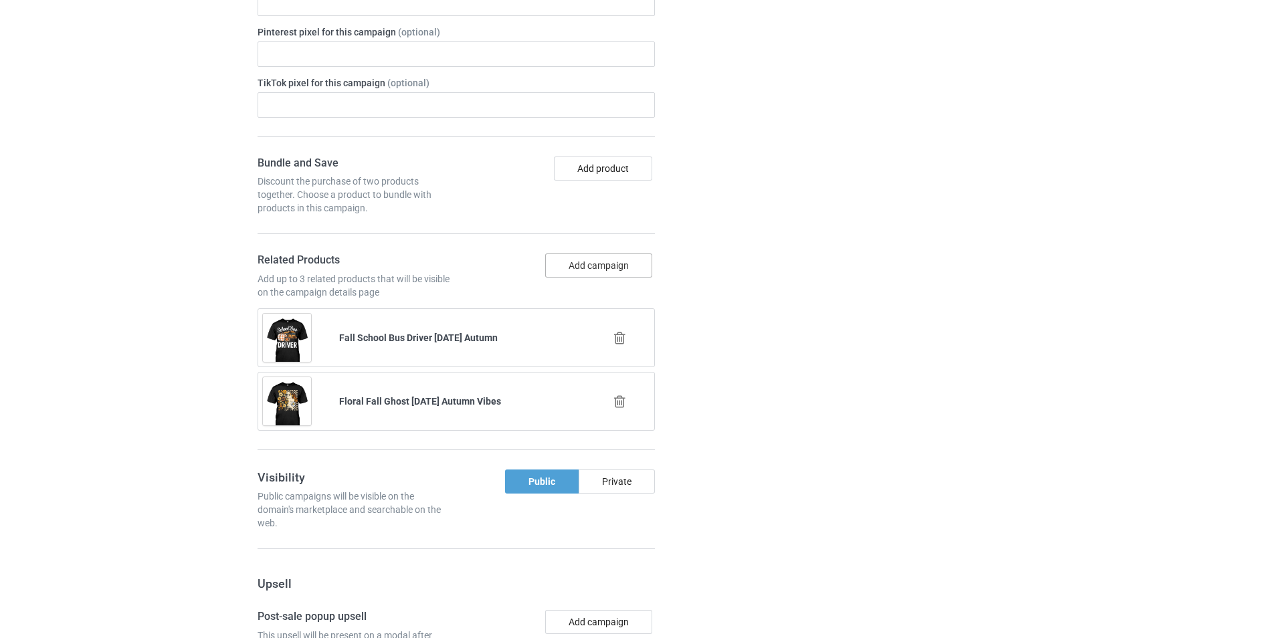
click at [599, 278] on button "Add campaign" at bounding box center [598, 266] width 107 height 24
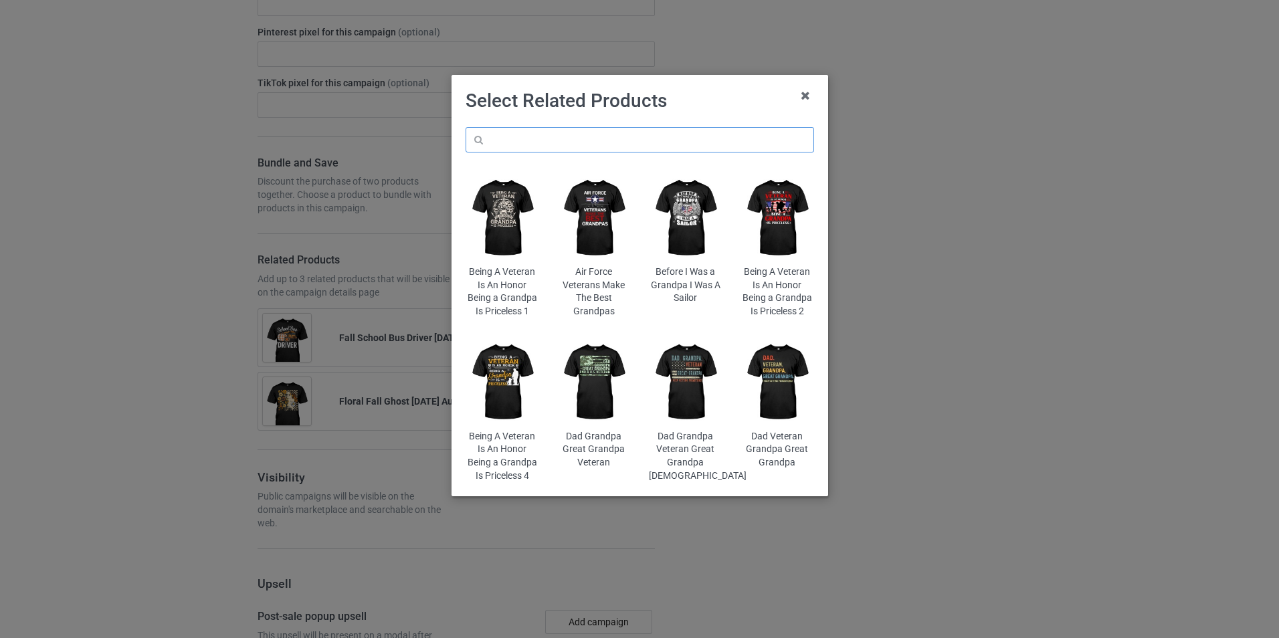
click at [600, 145] on input "text" at bounding box center [640, 139] width 349 height 25
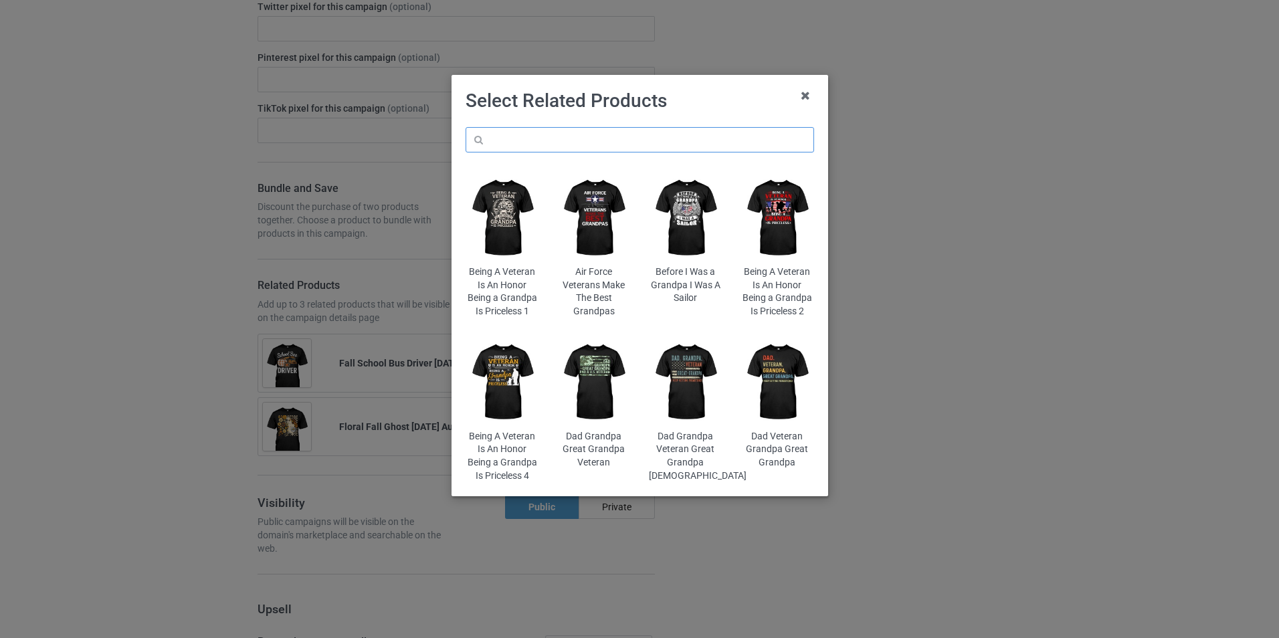
scroll to position [1942, 0]
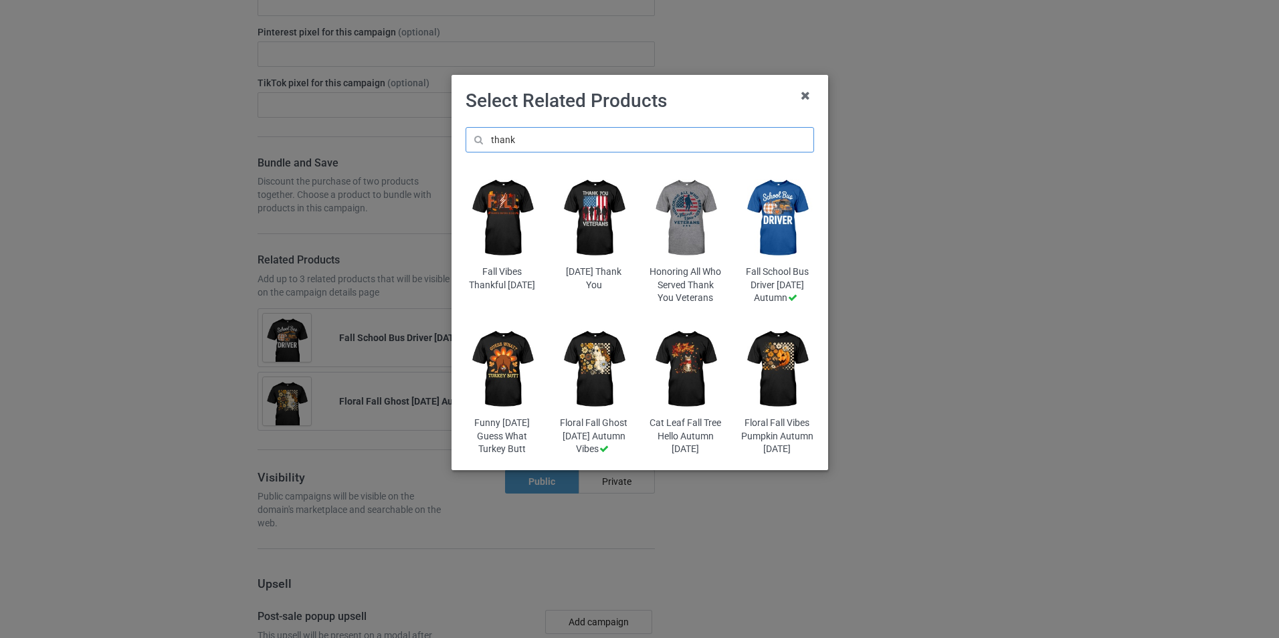
scroll to position [1968, 0]
type input "thank"
click at [502, 405] on img at bounding box center [502, 369] width 73 height 91
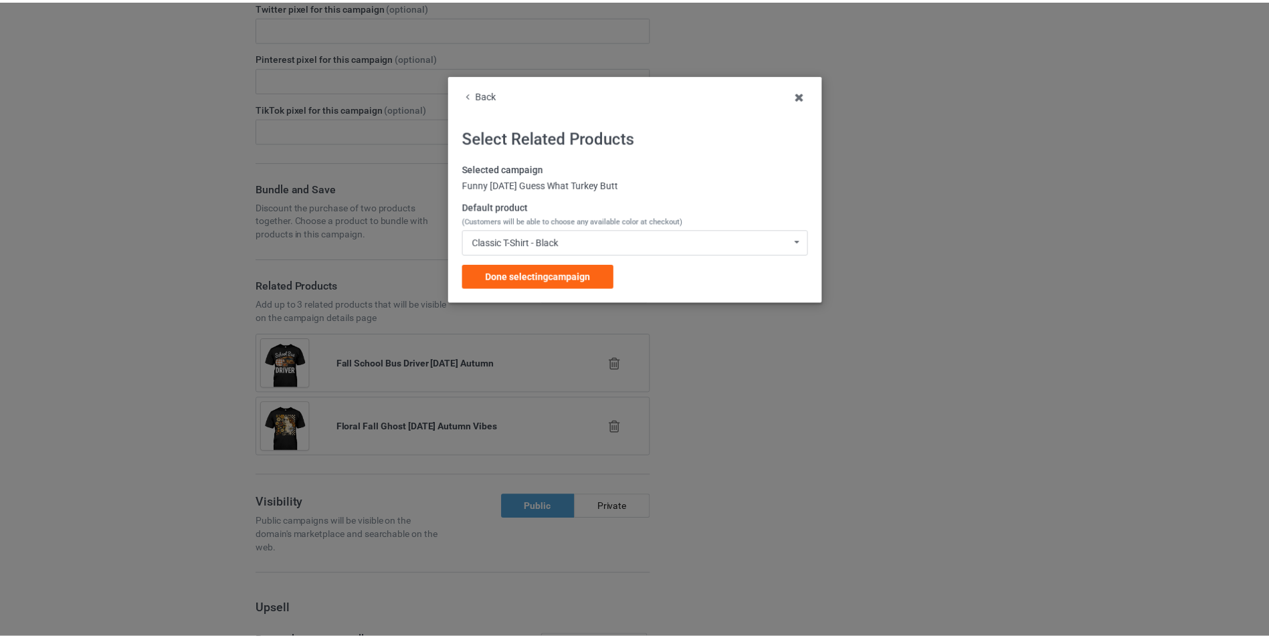
scroll to position [1993, 0]
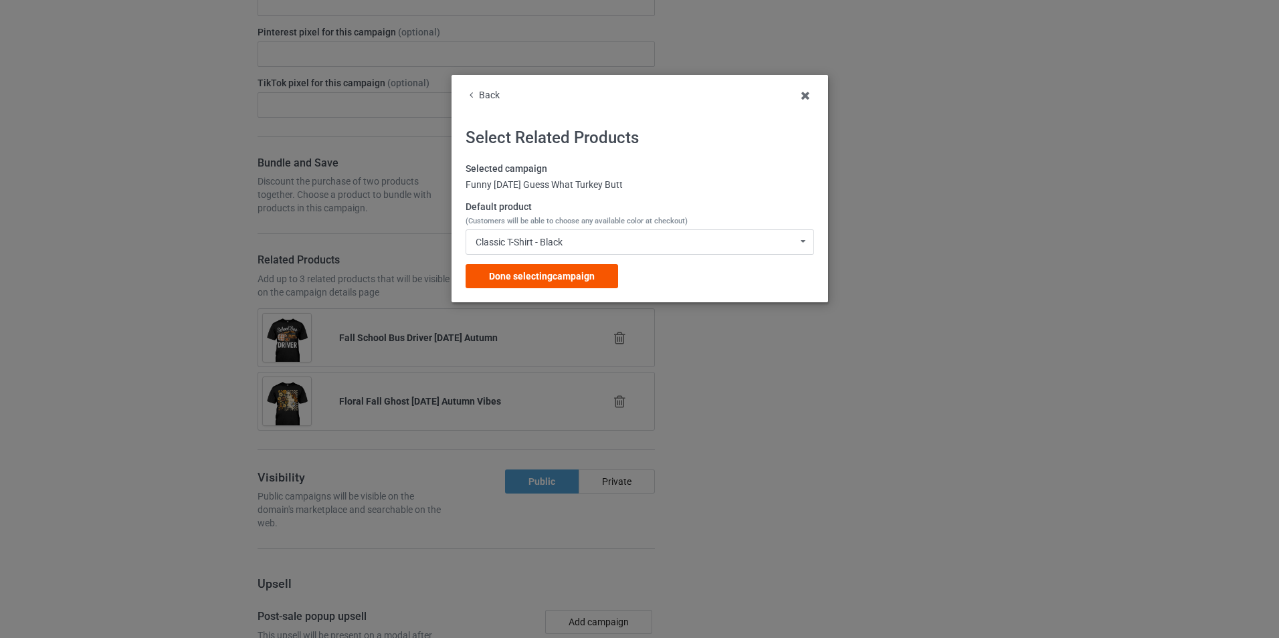
click at [505, 280] on span "Done selecting campaign" at bounding box center [542, 276] width 106 height 11
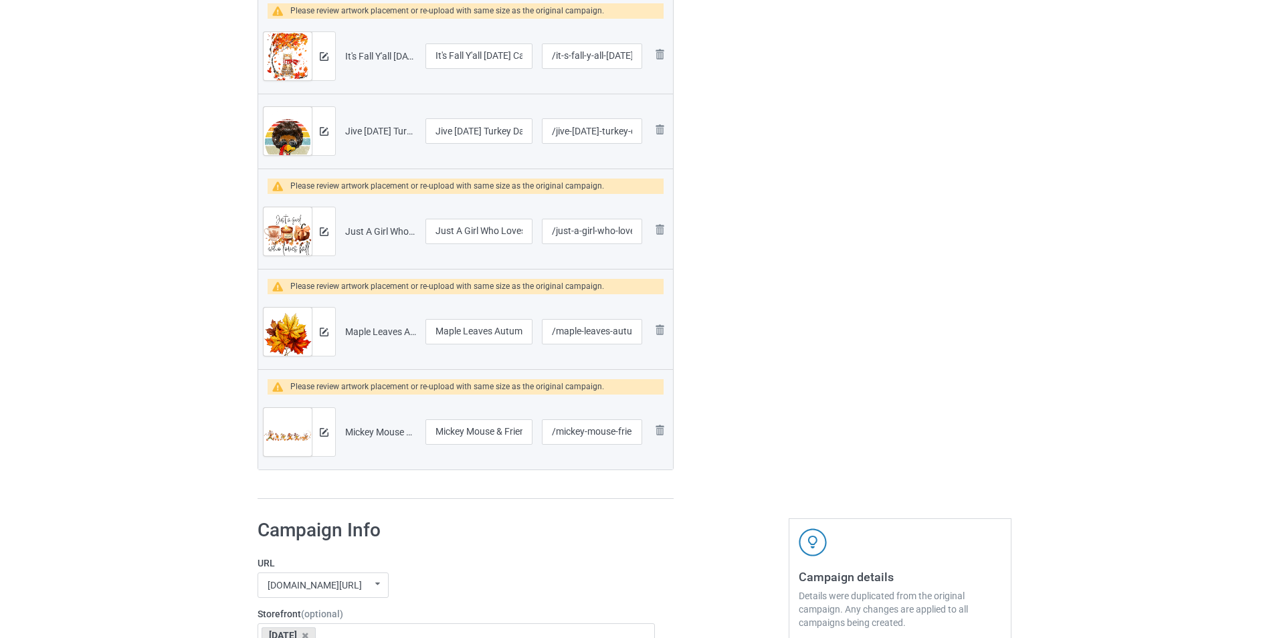
scroll to position [1319, 0]
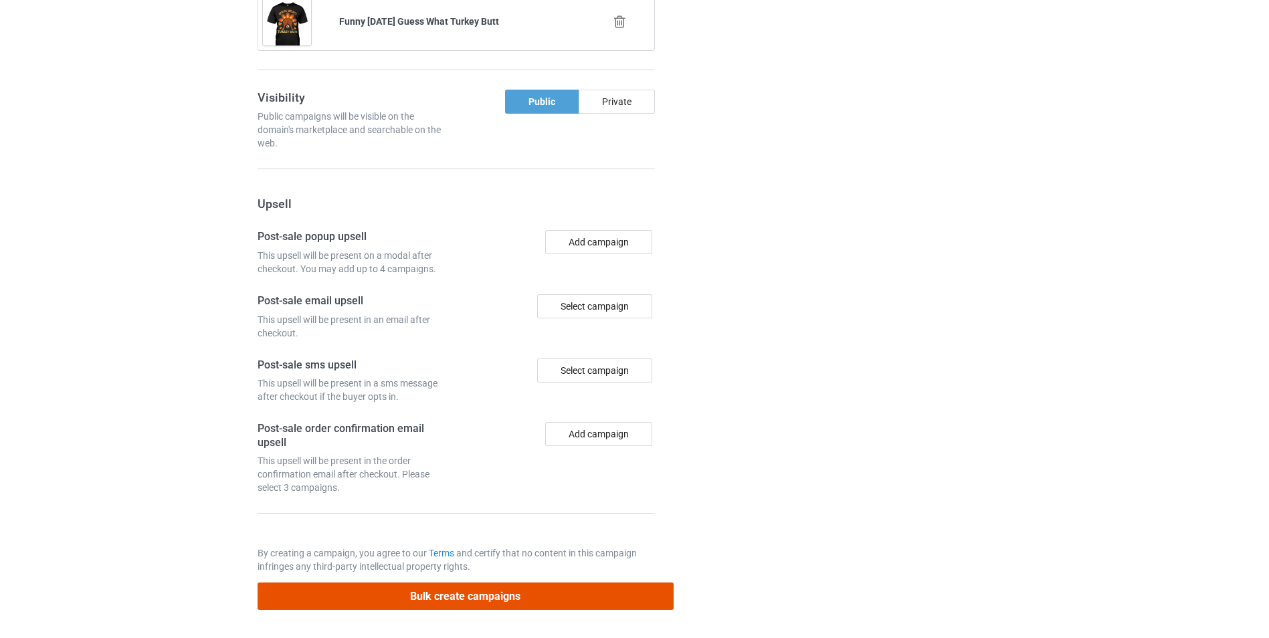
click at [428, 593] on button "Bulk create campaigns" at bounding box center [466, 596] width 416 height 27
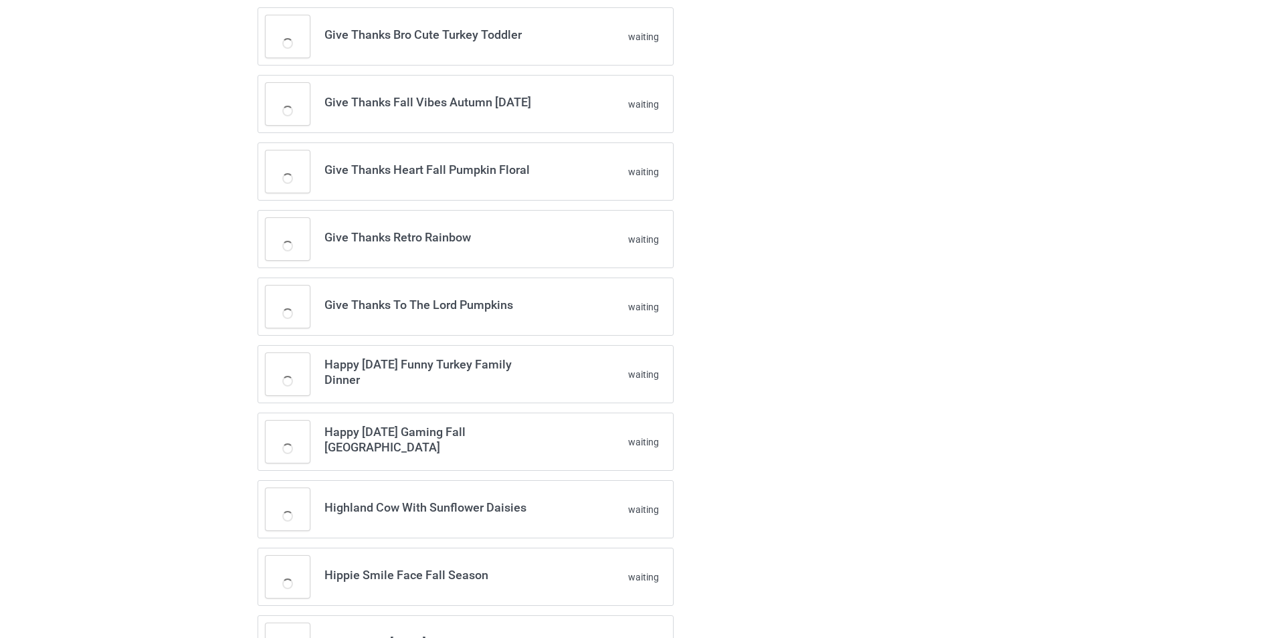
scroll to position [0, 0]
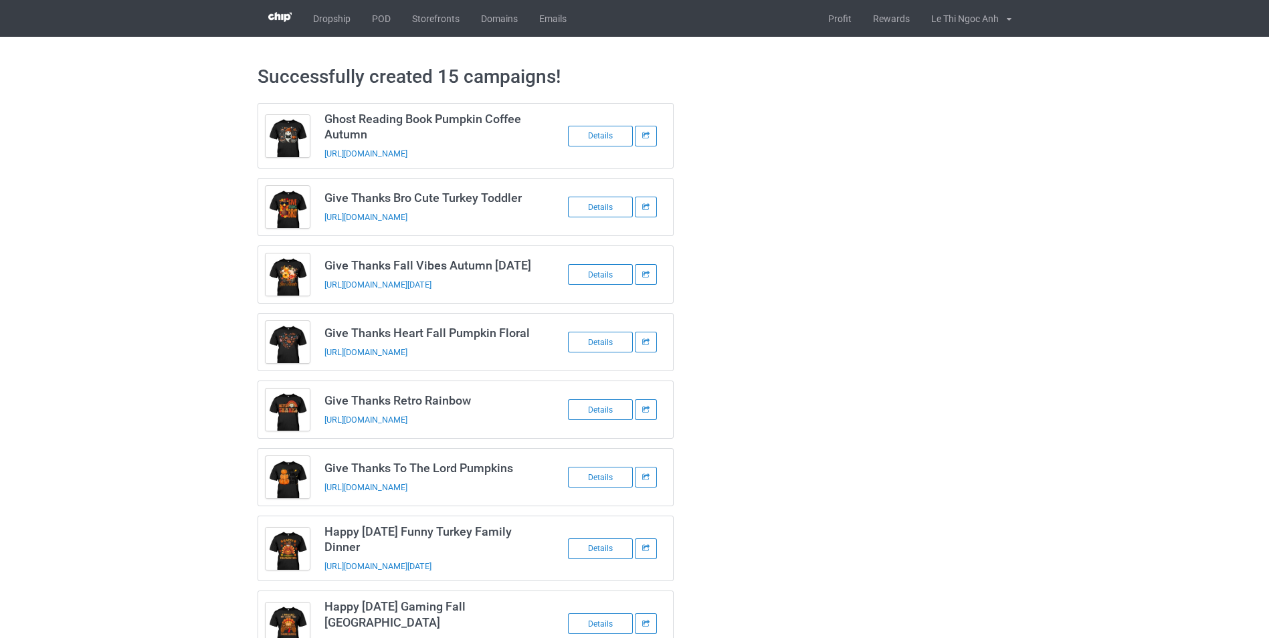
click at [231, 371] on div "Successfully created 15 campaigns! Ghost Reading Book Pumpkin Coffee Autumn htt…" at bounding box center [634, 604] width 1269 height 1135
click at [177, 404] on div "Successfully created 15 campaigns! Ghost Reading Book Pumpkin Coffee Autumn htt…" at bounding box center [634, 604] width 1269 height 1135
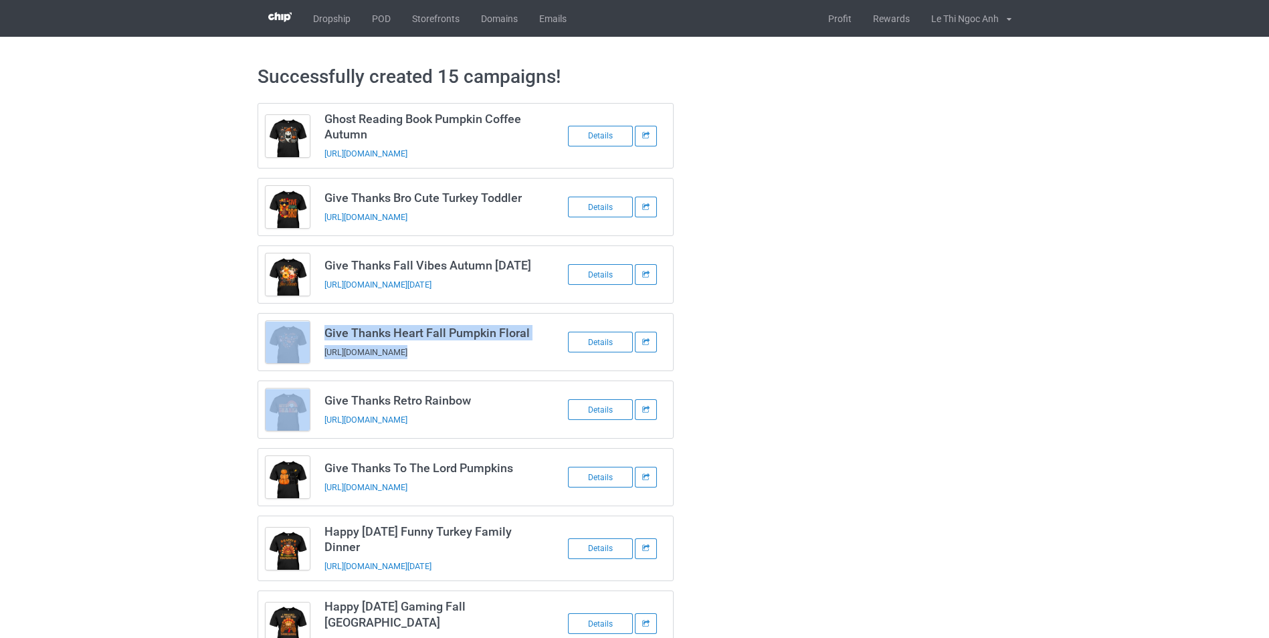
click at [177, 404] on div "Successfully created 15 campaigns! Ghost Reading Book Pumpkin Coffee Autumn htt…" at bounding box center [634, 604] width 1269 height 1135
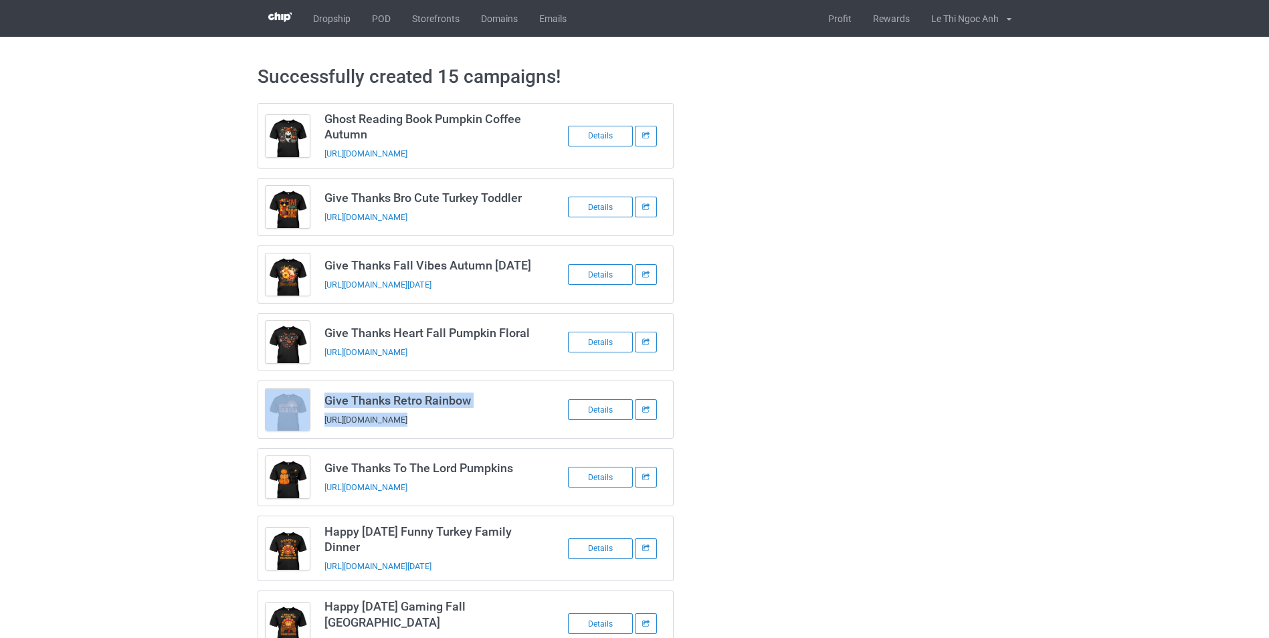
click at [177, 404] on div "Successfully created 15 campaigns! Ghost Reading Book Pumpkin Coffee Autumn htt…" at bounding box center [634, 604] width 1269 height 1135
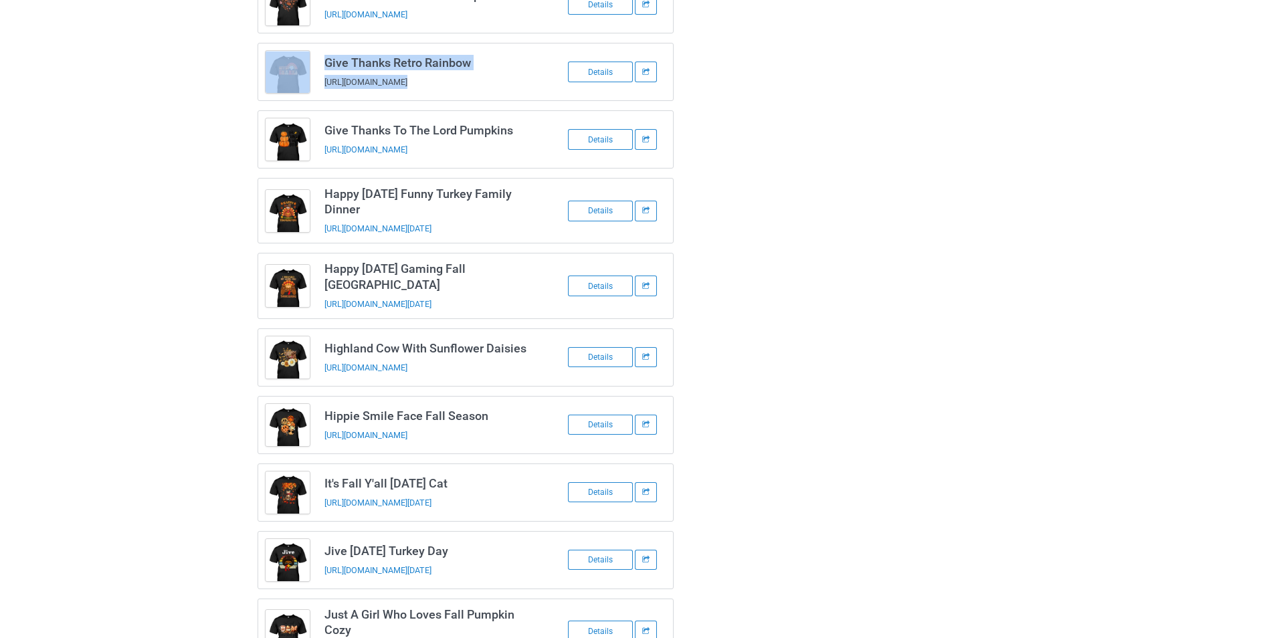
scroll to position [271, 0]
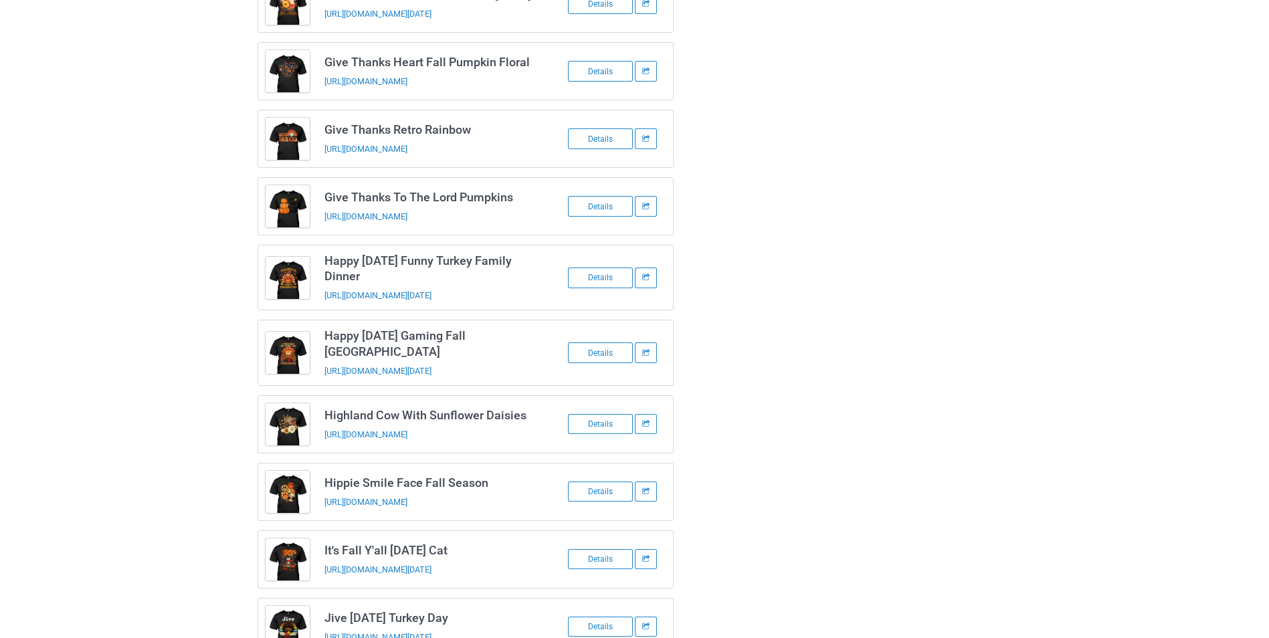
click at [72, 281] on div "Successfully created 15 campaigns! Ghost Reading Book Pumpkin Coffee Autumn htt…" at bounding box center [634, 333] width 1269 height 1135
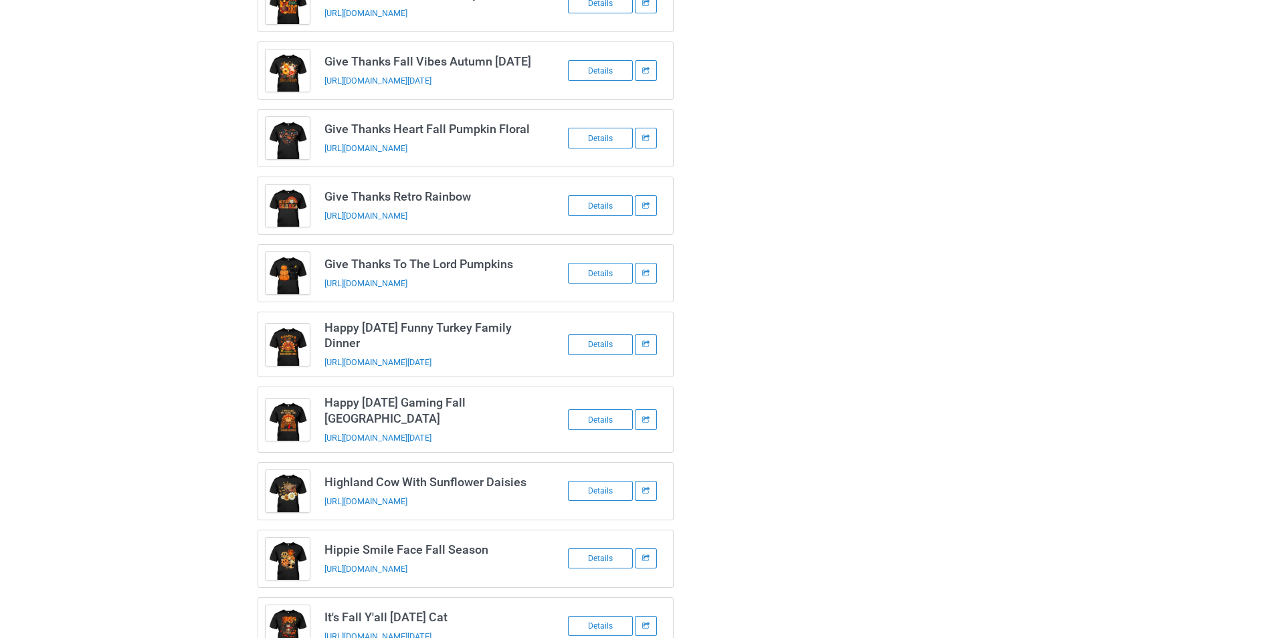
scroll to position [0, 0]
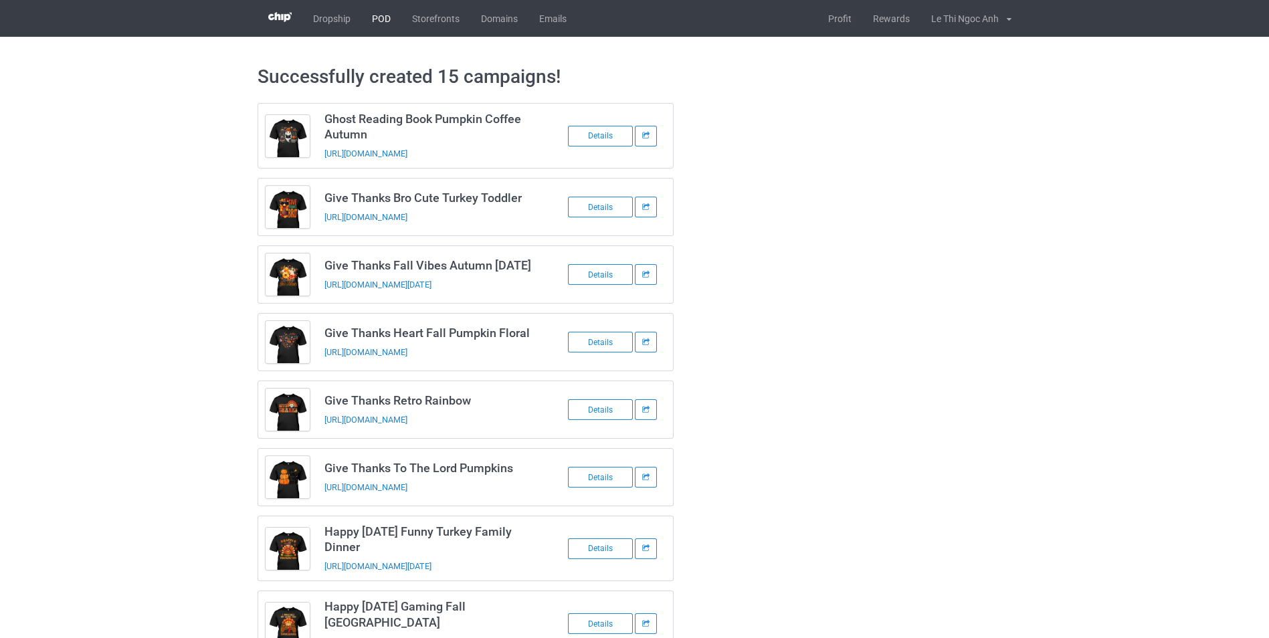
click at [386, 18] on link "POD" at bounding box center [381, 18] width 40 height 37
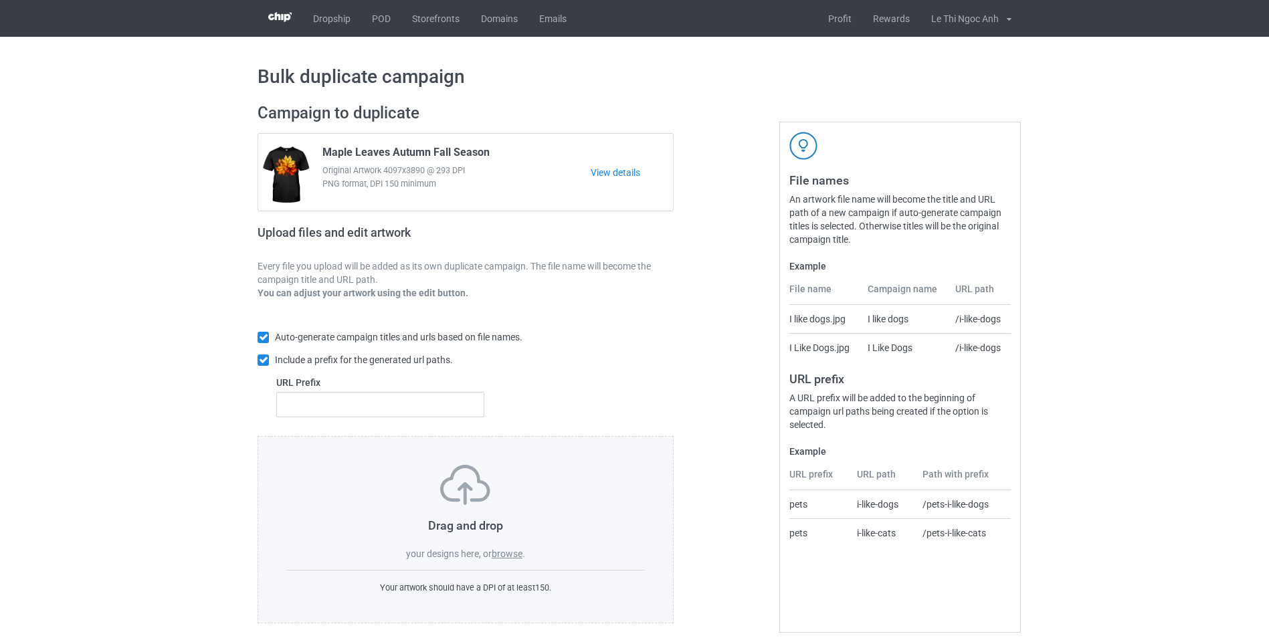
click at [509, 556] on label "browse" at bounding box center [507, 554] width 31 height 11
click at [0, 0] on input "browse" at bounding box center [0, 0] width 0 height 0
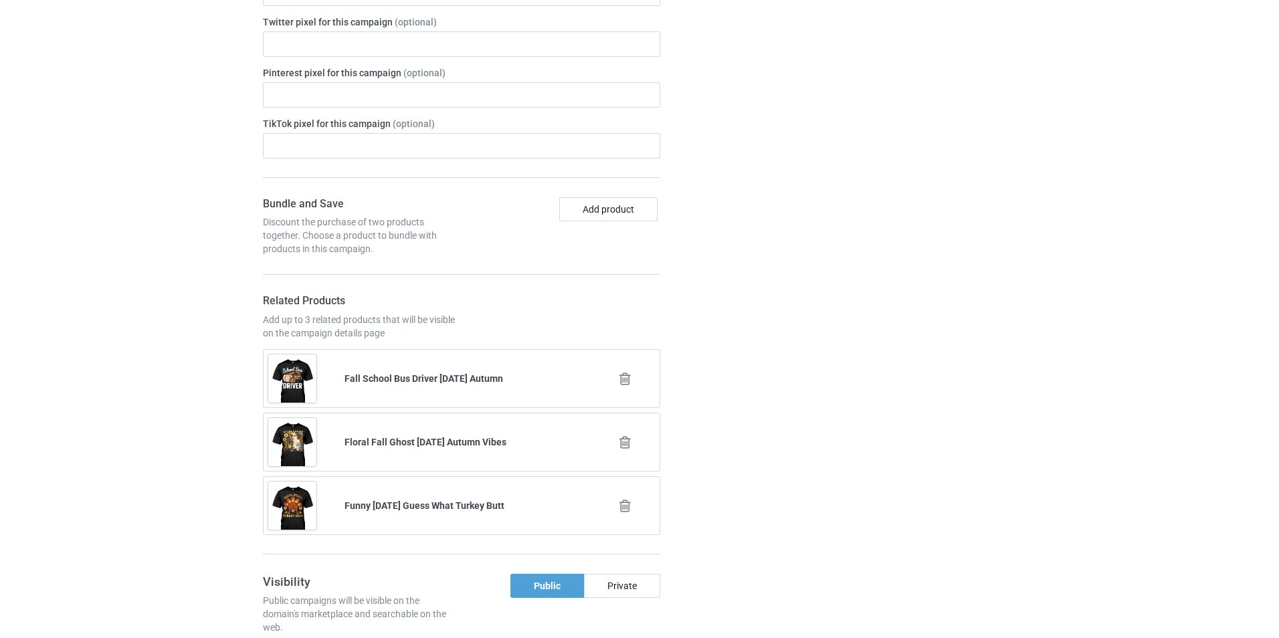
scroll to position [2342, 0]
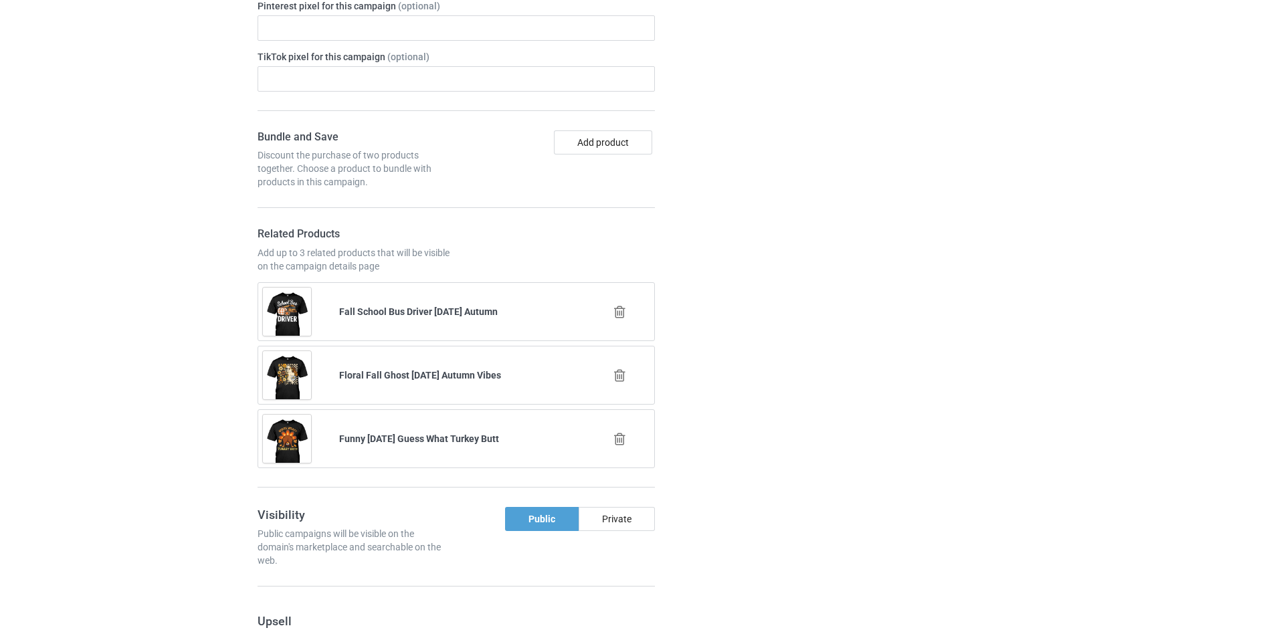
click at [619, 319] on icon at bounding box center [620, 312] width 17 height 14
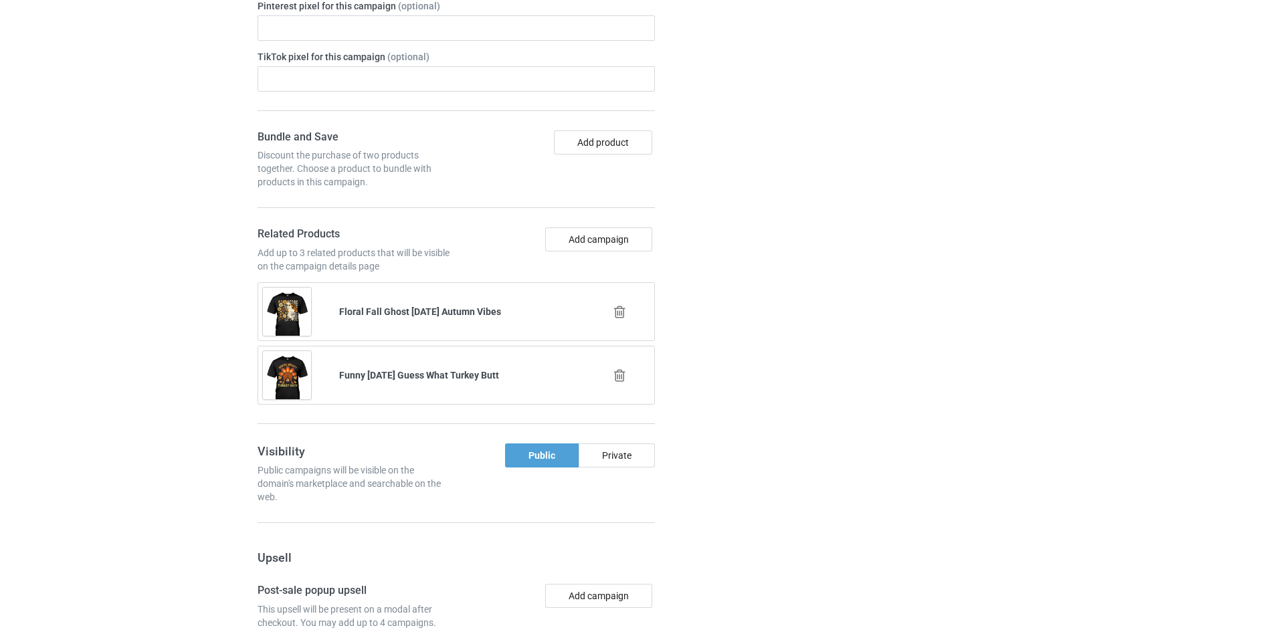
click at [618, 319] on icon at bounding box center [620, 312] width 17 height 14
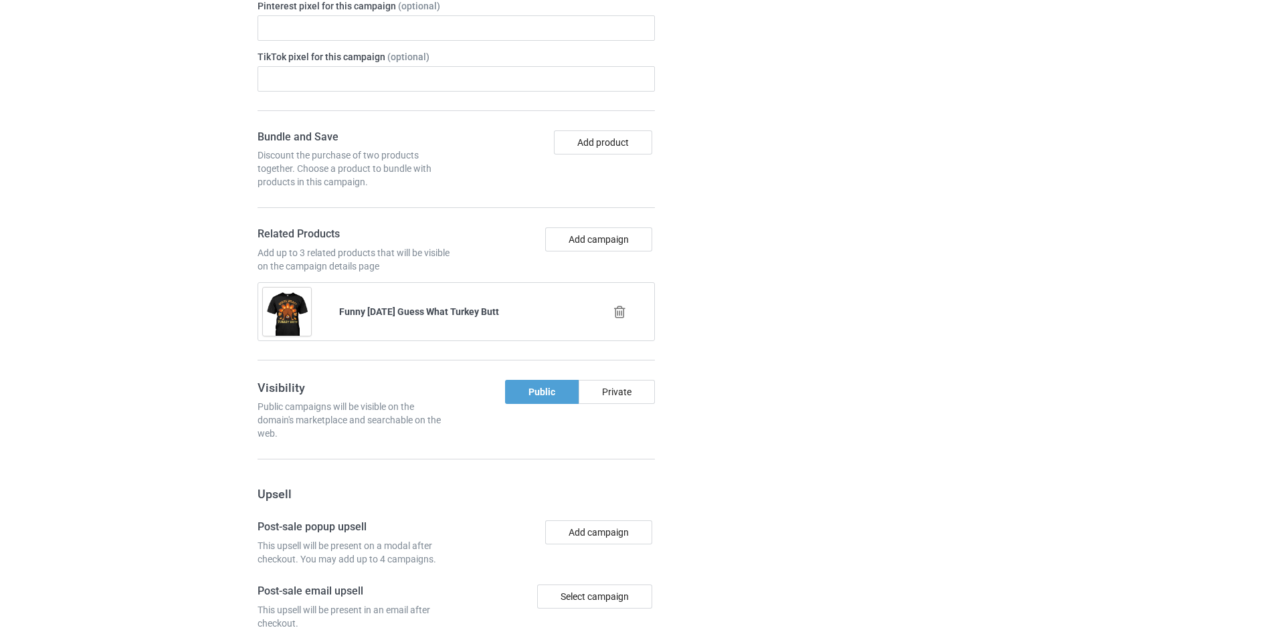
click at [625, 319] on icon at bounding box center [620, 312] width 17 height 14
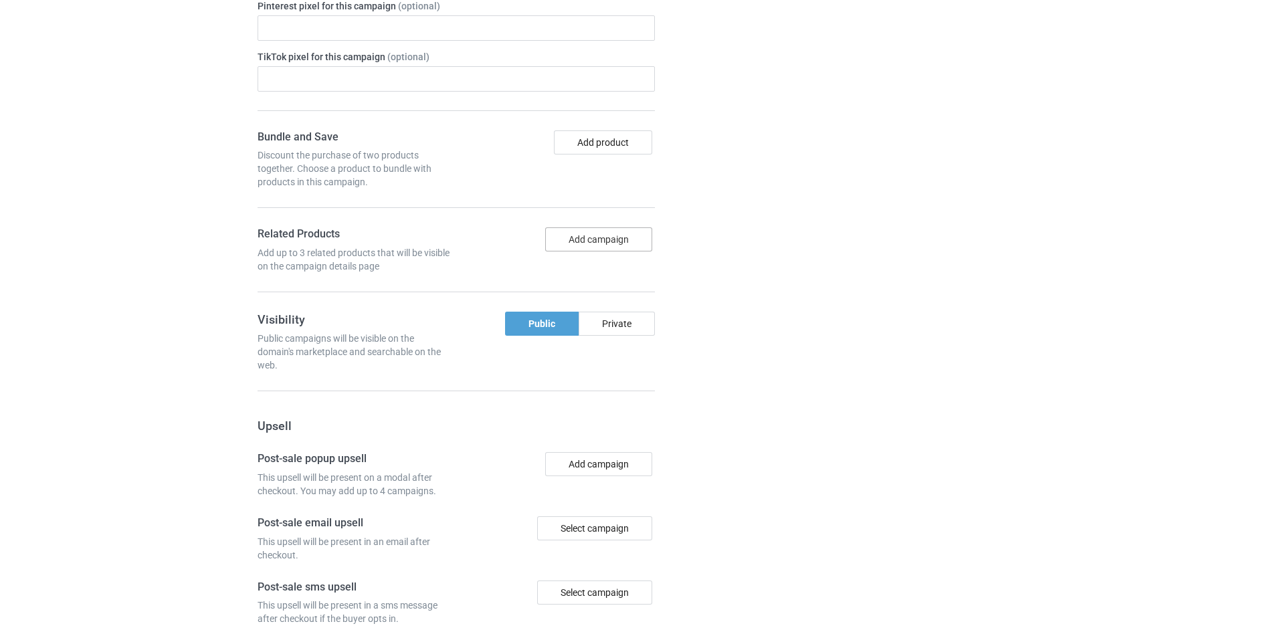
click at [610, 252] on button "Add campaign" at bounding box center [598, 239] width 107 height 24
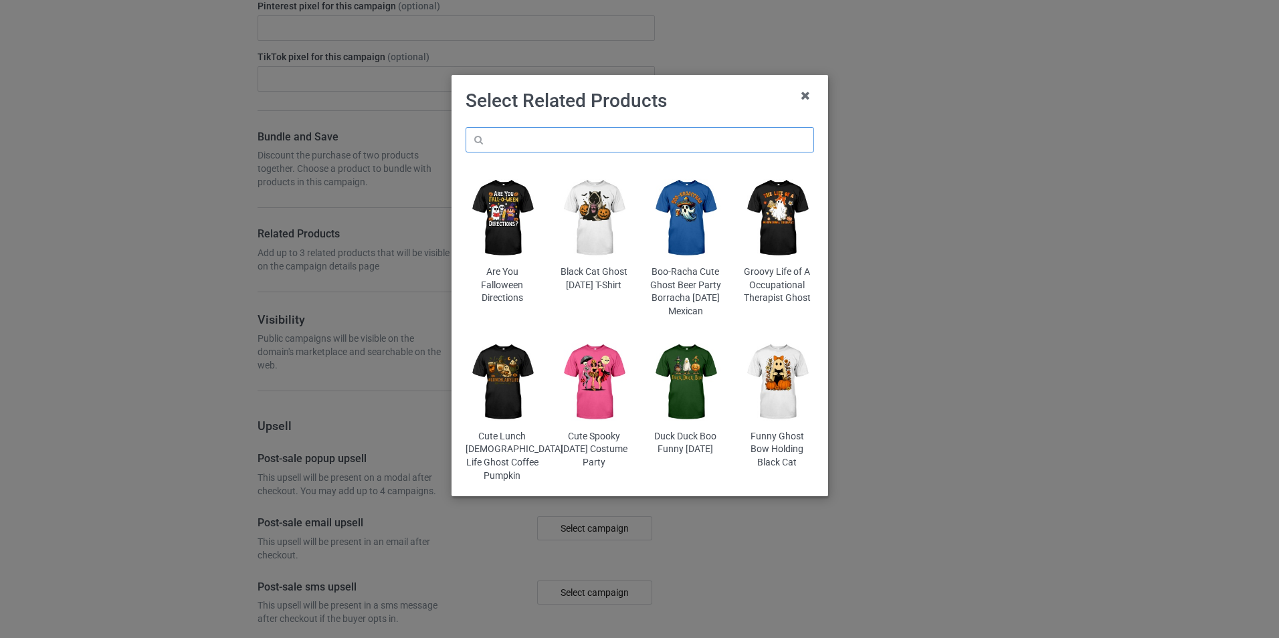
click at [587, 142] on input "text" at bounding box center [640, 139] width 349 height 25
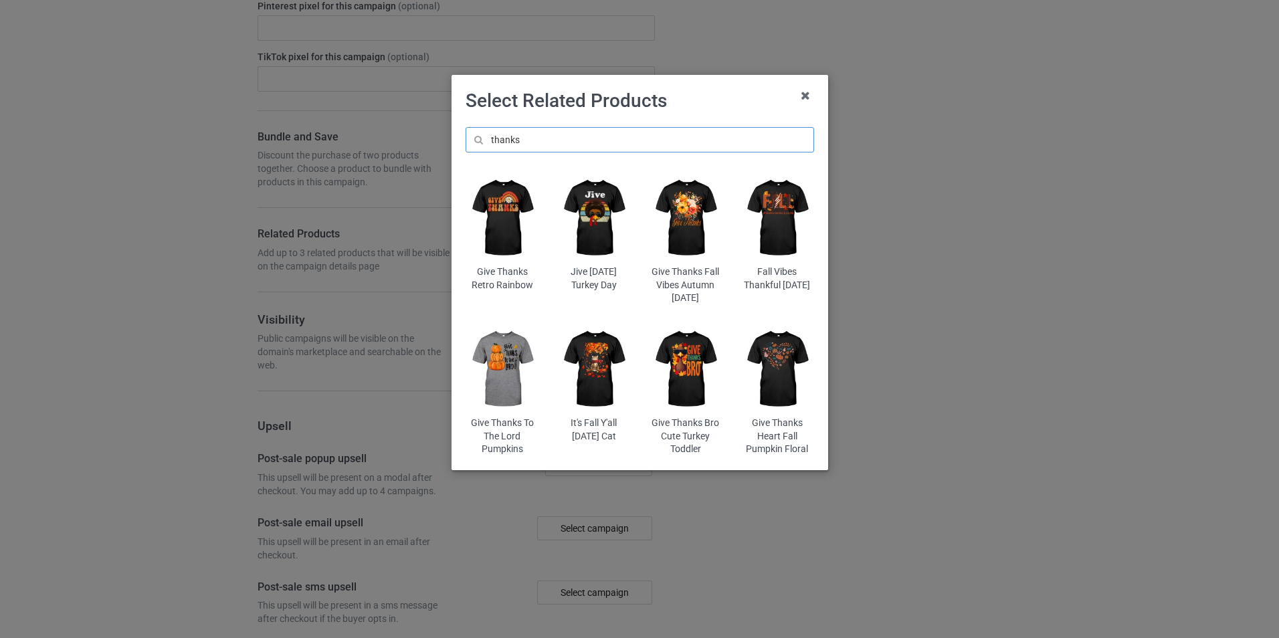
type input "thanks"
click at [504, 252] on img at bounding box center [502, 218] width 73 height 91
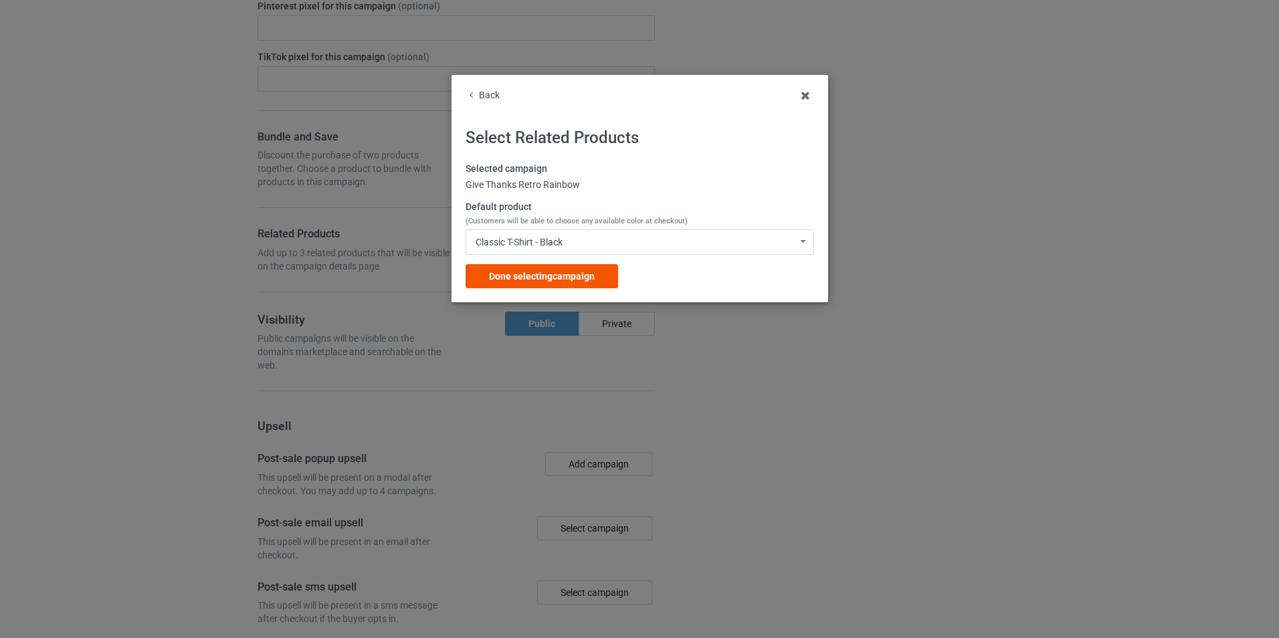
click at [531, 278] on span "Done selecting campaign" at bounding box center [542, 276] width 106 height 11
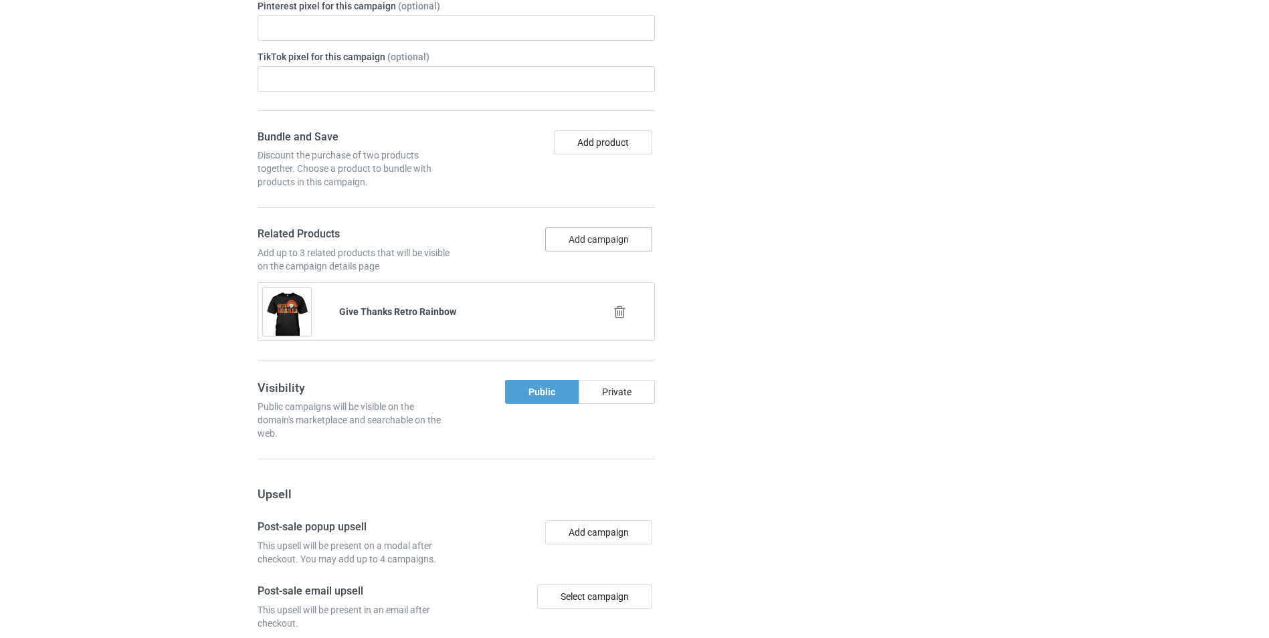
click at [587, 252] on button "Add campaign" at bounding box center [598, 239] width 107 height 24
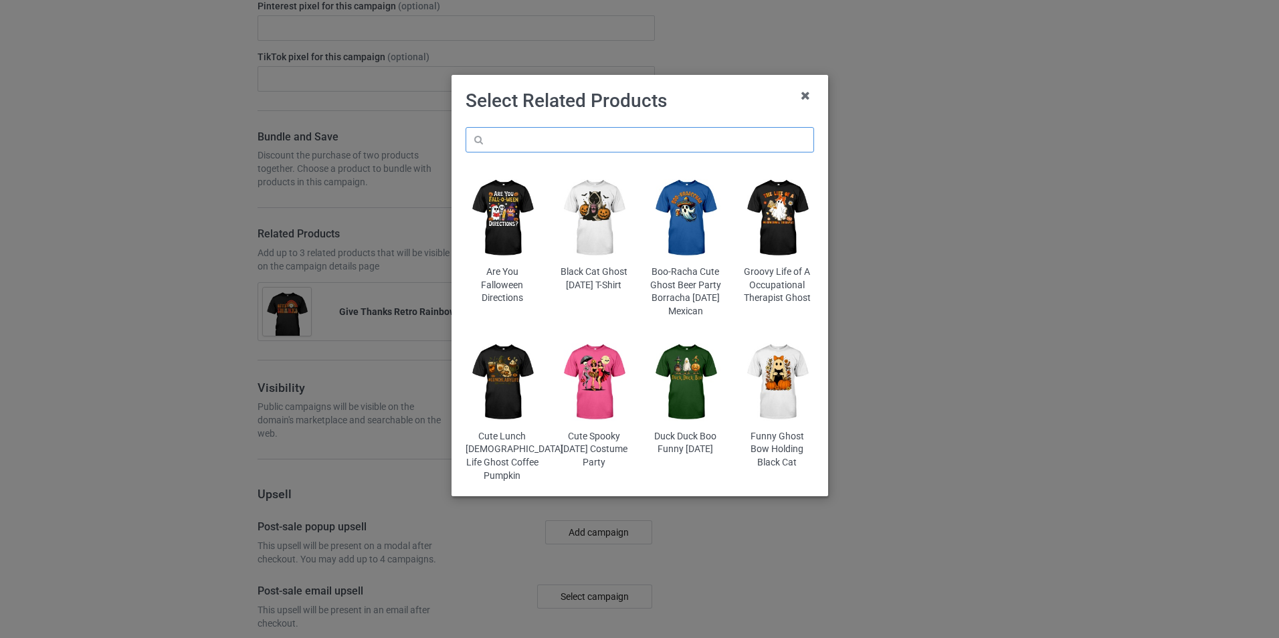
click at [561, 130] on input "text" at bounding box center [640, 139] width 349 height 25
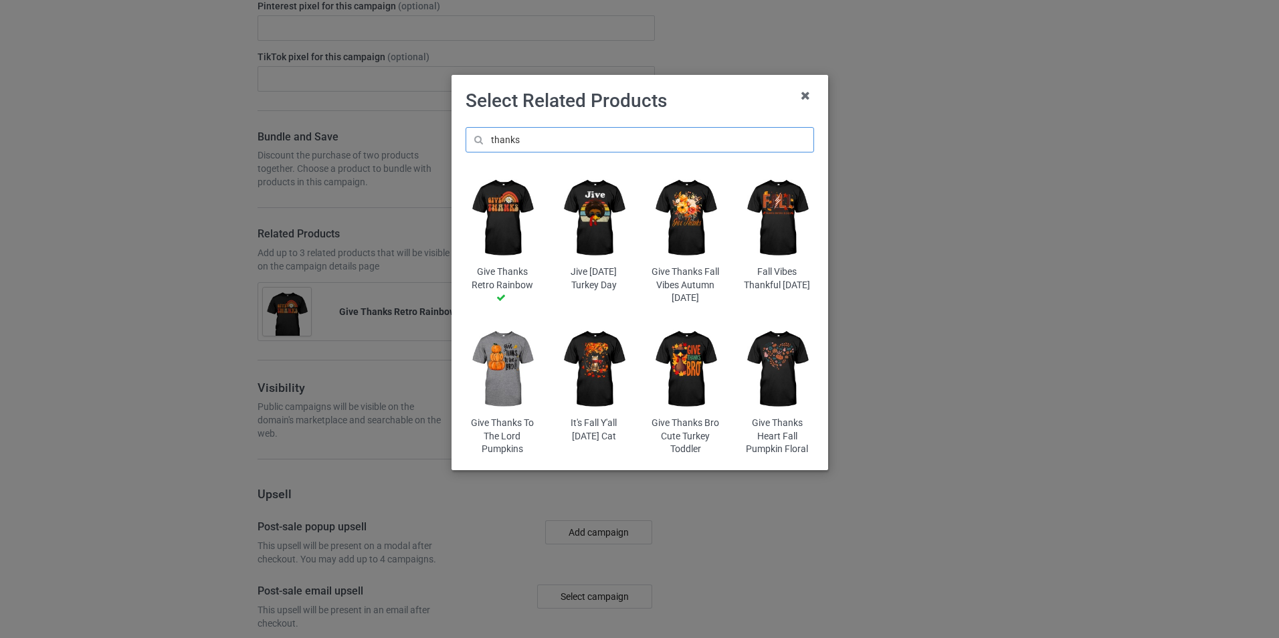
type input "thanks"
click at [502, 391] on img at bounding box center [502, 369] width 73 height 91
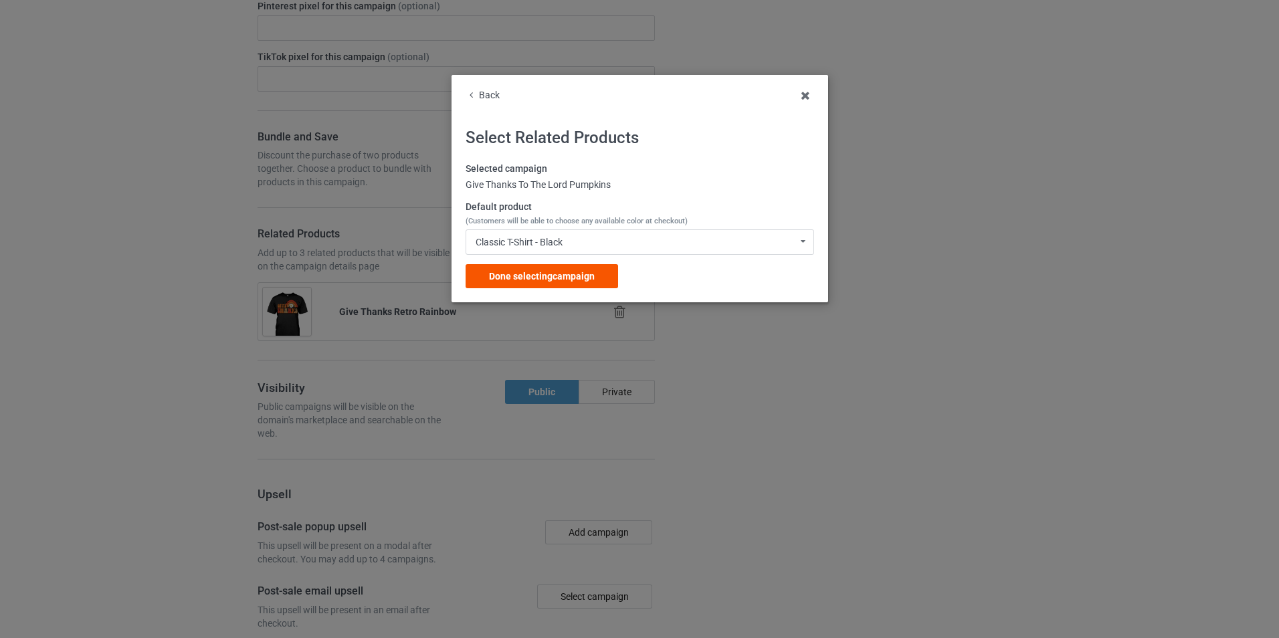
click at [606, 277] on div "Done selecting campaign" at bounding box center [542, 276] width 153 height 24
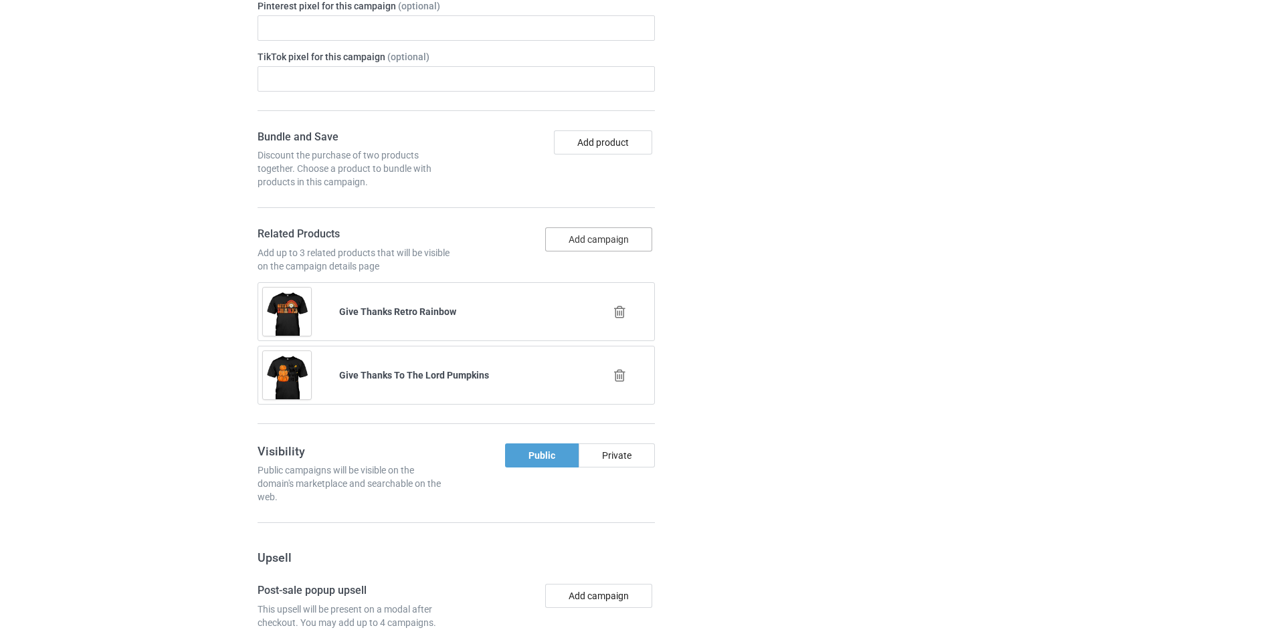
click at [595, 252] on button "Add campaign" at bounding box center [598, 239] width 107 height 24
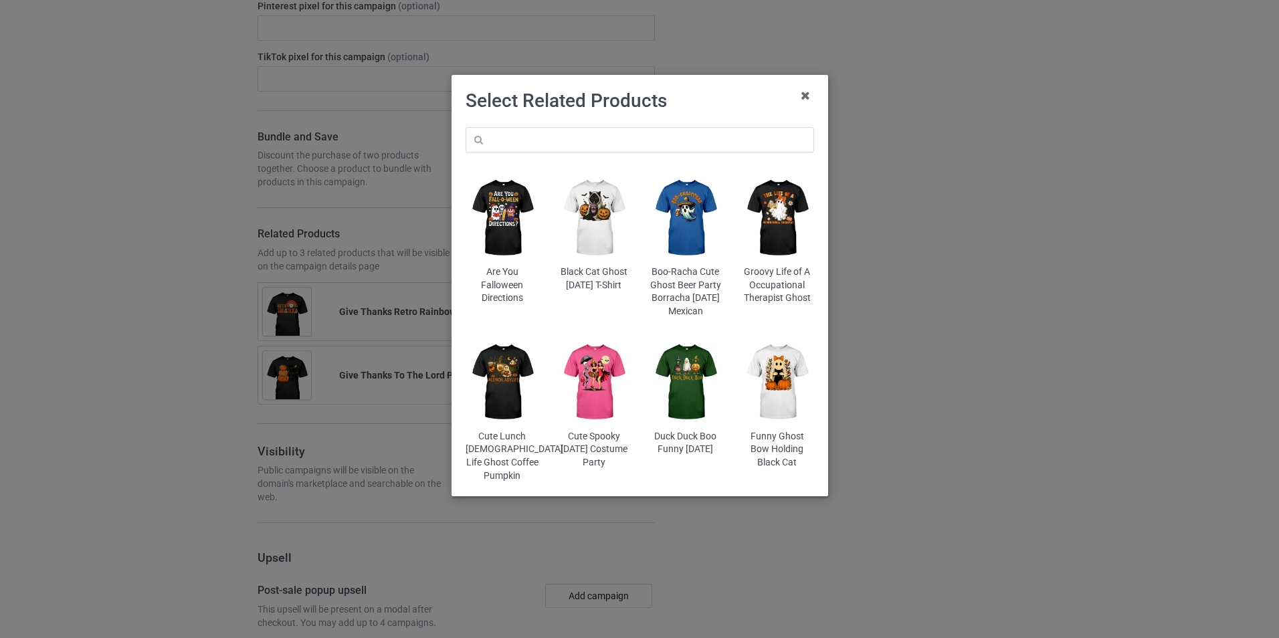
scroll to position [2393, 0]
click at [624, 153] on div "Are You Falloween Directions Black Cat Ghost Halloween T-Shirt Boo-Racha Cute G…" at bounding box center [639, 305] width 367 height 374
click at [620, 138] on input "text" at bounding box center [640, 139] width 349 height 25
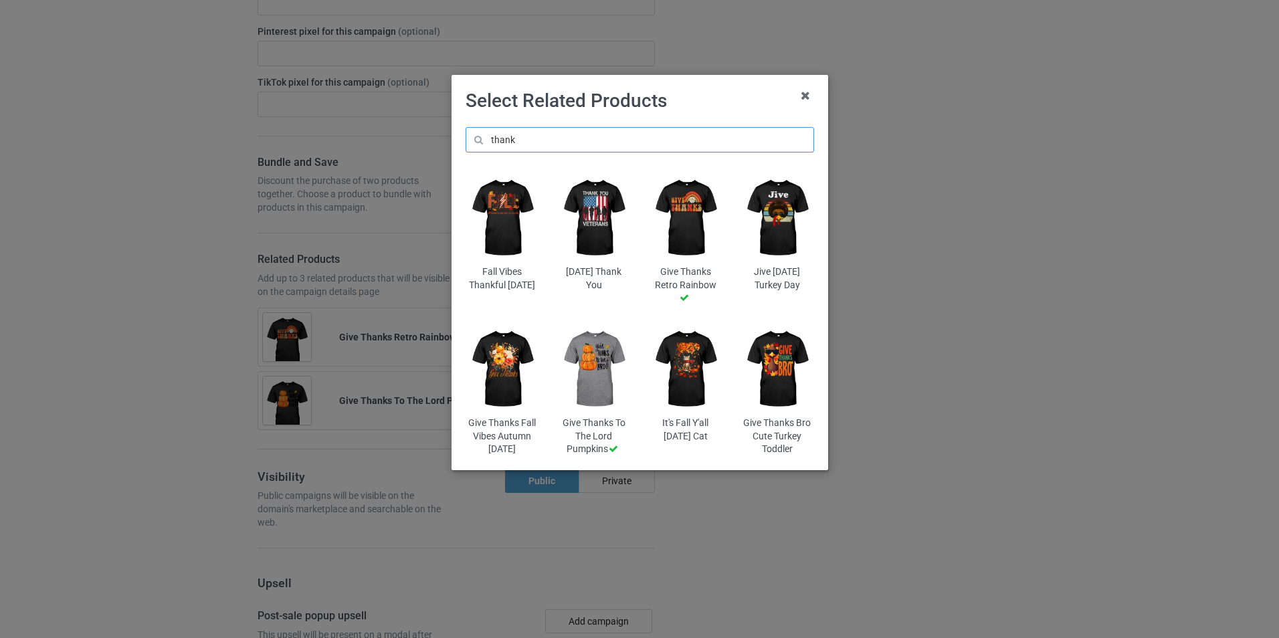
scroll to position [2545, 0]
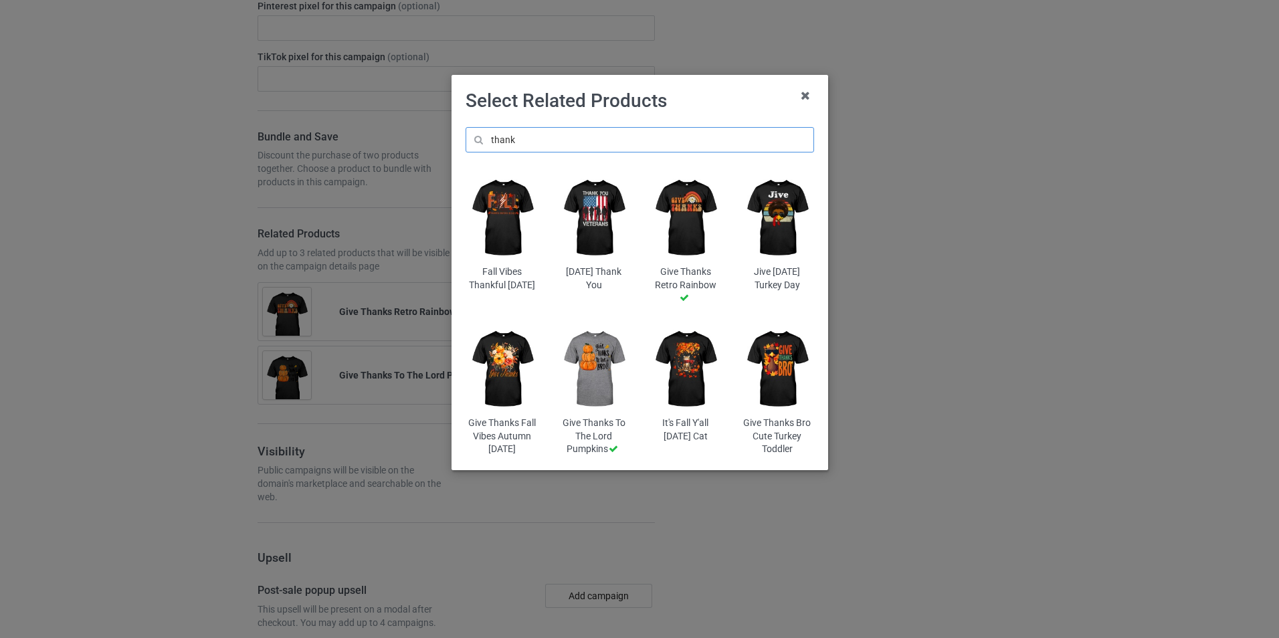
type input "thank"
click at [788, 387] on img at bounding box center [777, 369] width 73 height 91
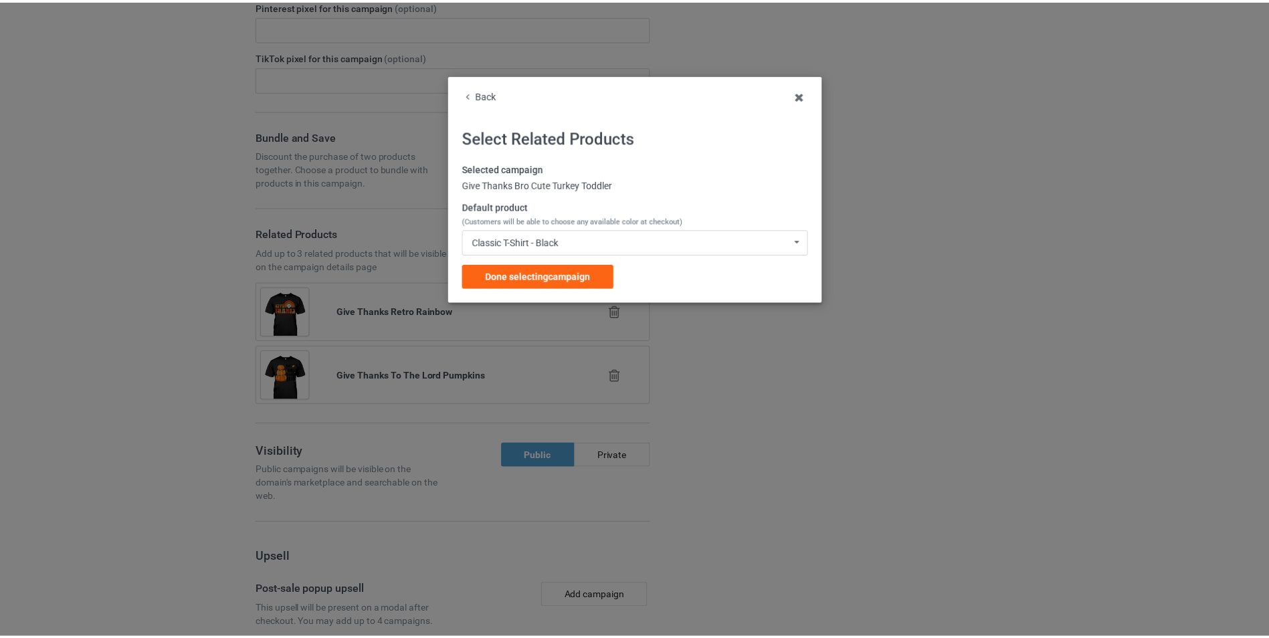
scroll to position [2571, 0]
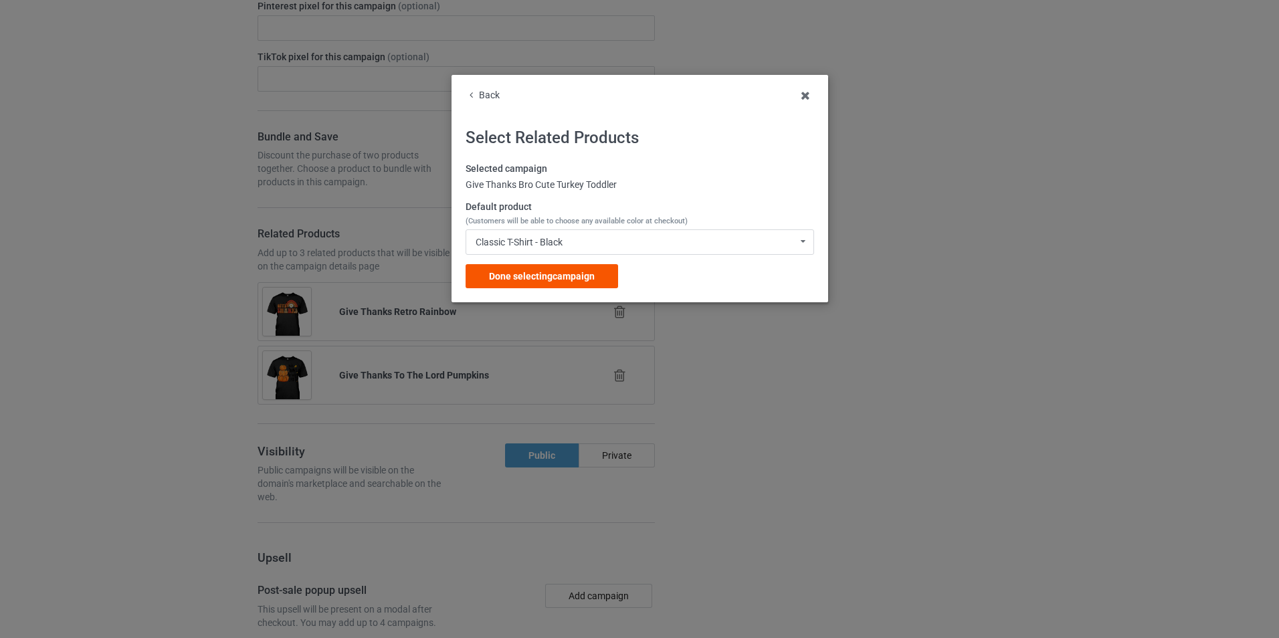
click at [539, 272] on span "Done selecting campaign" at bounding box center [542, 276] width 106 height 11
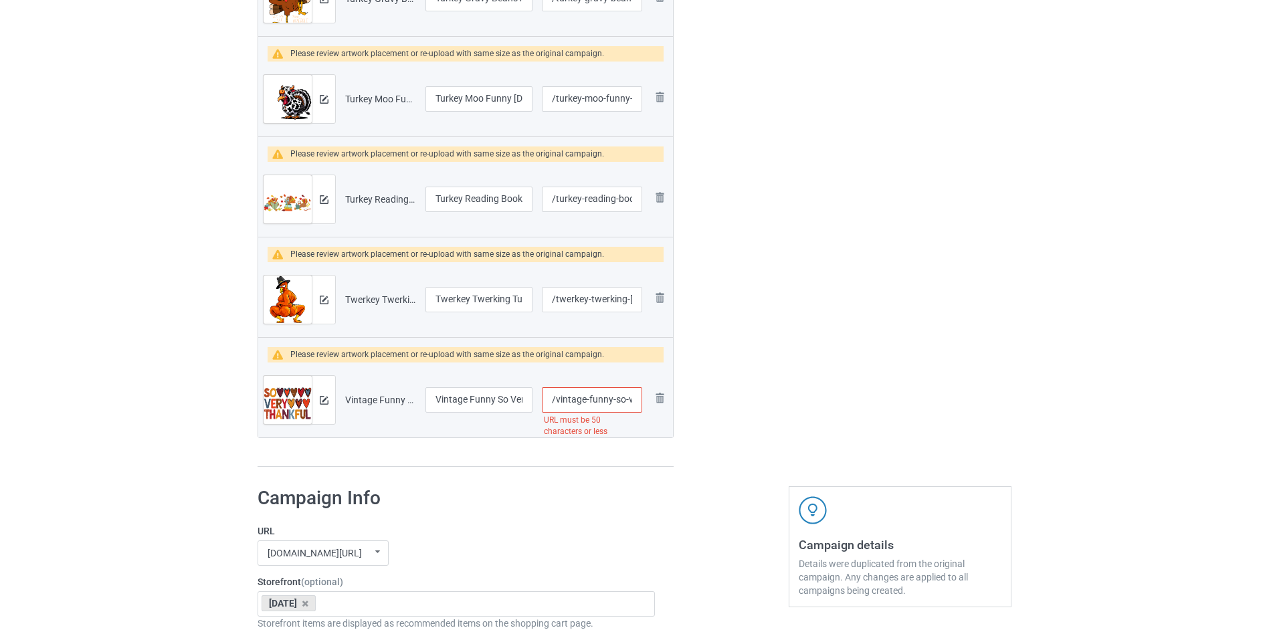
scroll to position [2029, 0]
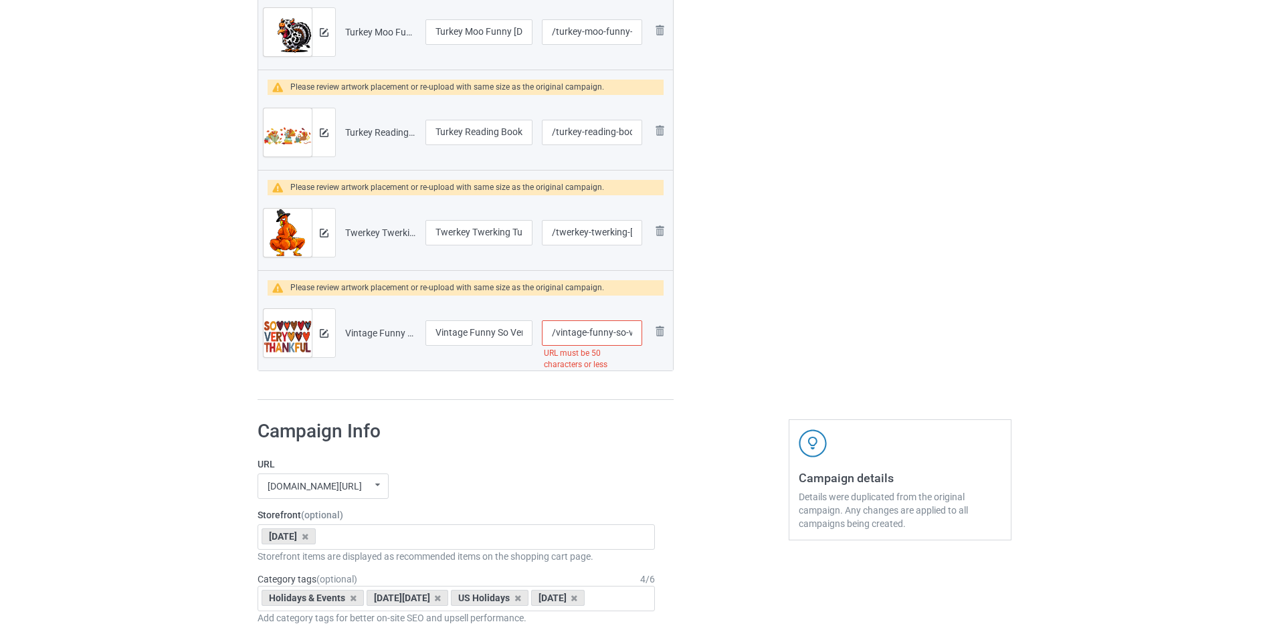
click at [606, 331] on input "/vintage-funny-so-very-thankful-retro-fall-vibes-thanksgiving" at bounding box center [592, 333] width 100 height 25
click at [590, 334] on input "/vintage-funny-so-very-thankful-retro-fall-vibes-thanksgiving" at bounding box center [592, 333] width 100 height 25
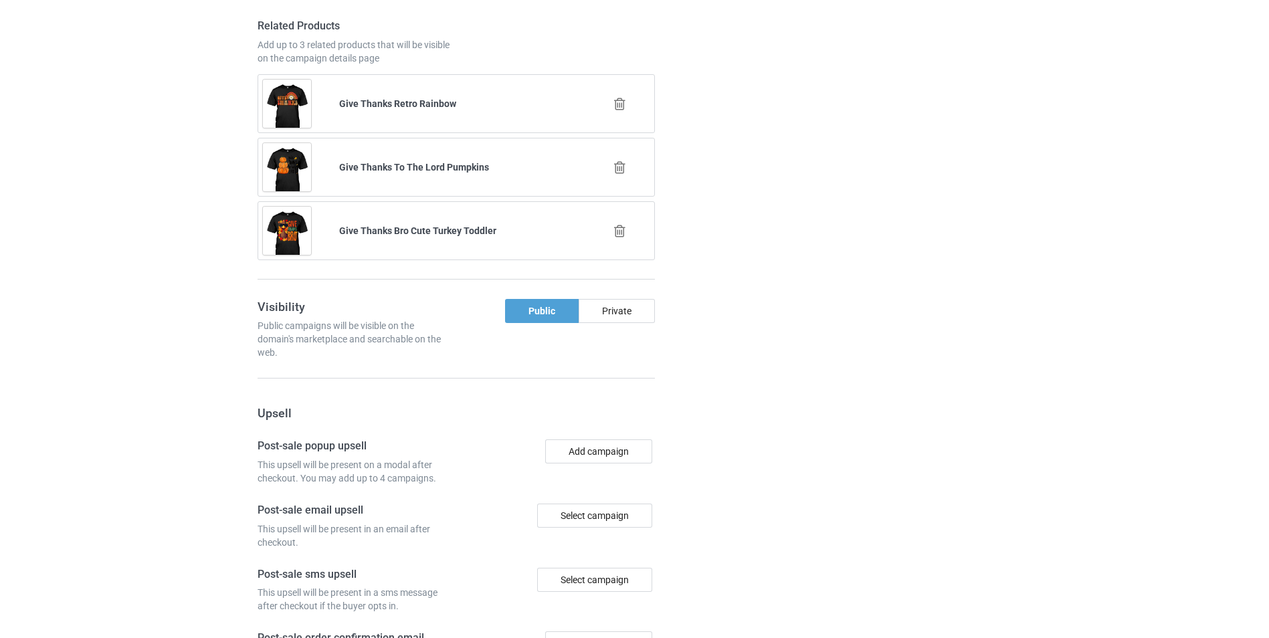
scroll to position [3262, 0]
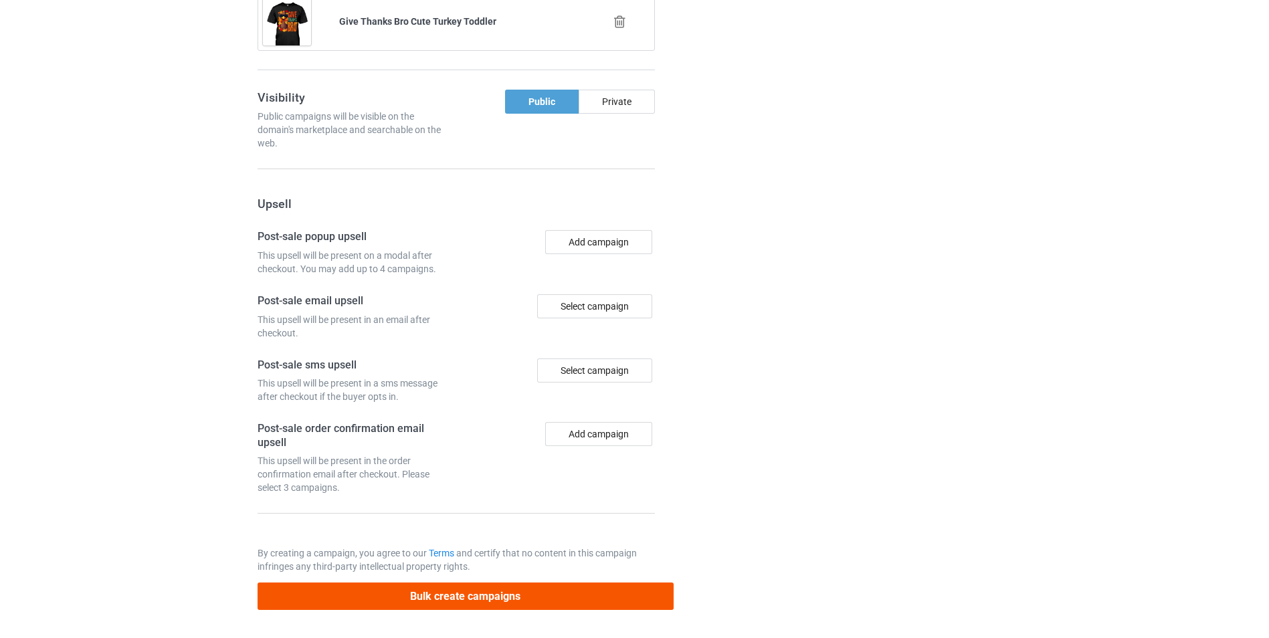
type input "/funny-so-very-thankful-retro-fall"
click at [444, 596] on button "Bulk create campaigns" at bounding box center [466, 596] width 416 height 27
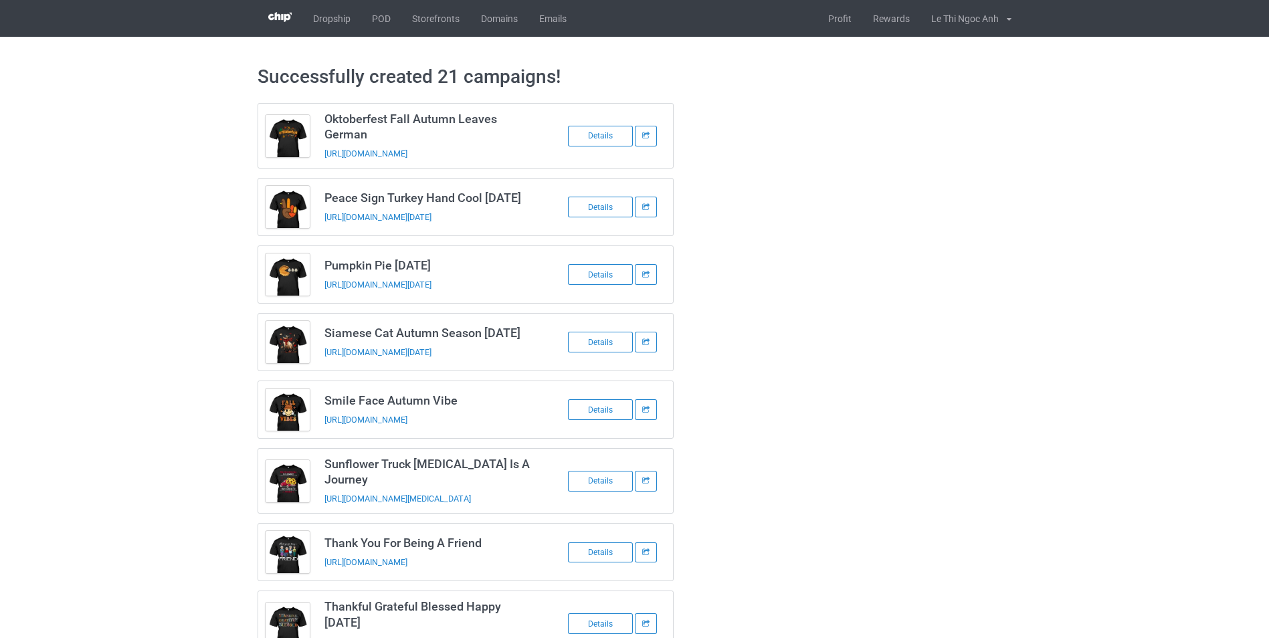
click at [285, 17] on img at bounding box center [279, 17] width 23 height 10
